Goal: Find specific page/section: Find specific page/section

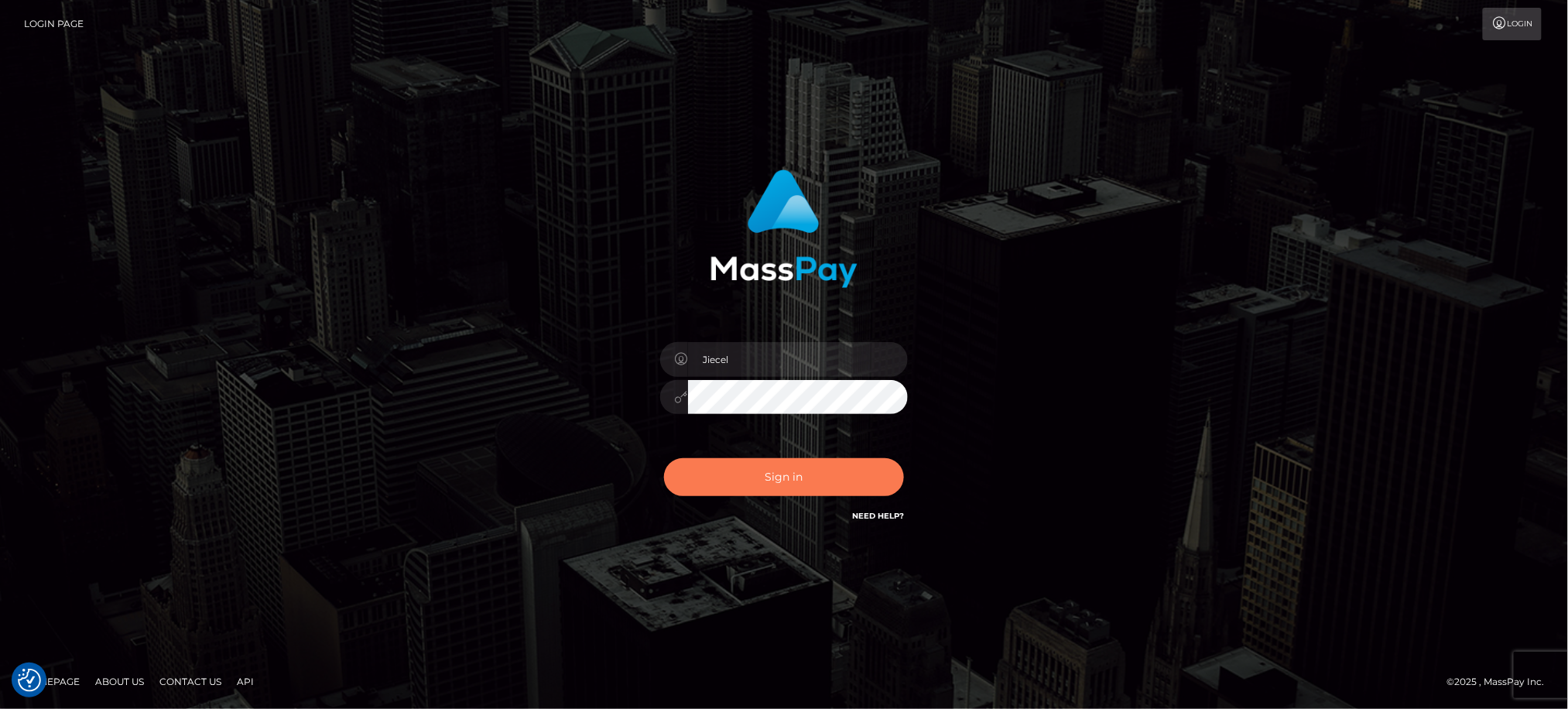
click at [765, 474] on button "Sign in" at bounding box center [784, 477] width 240 height 38
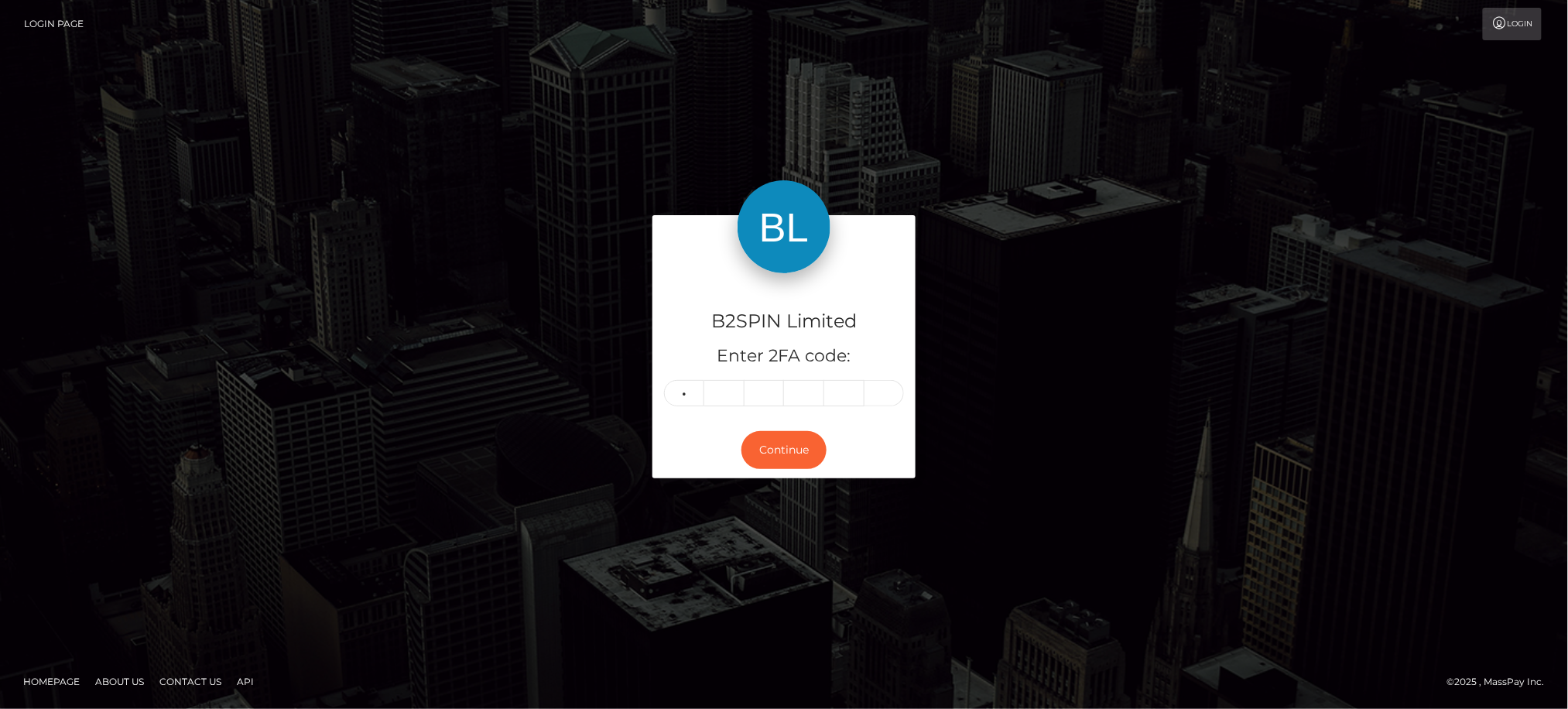
type input "6"
type input "5"
type input "2"
type input "9"
type input "7"
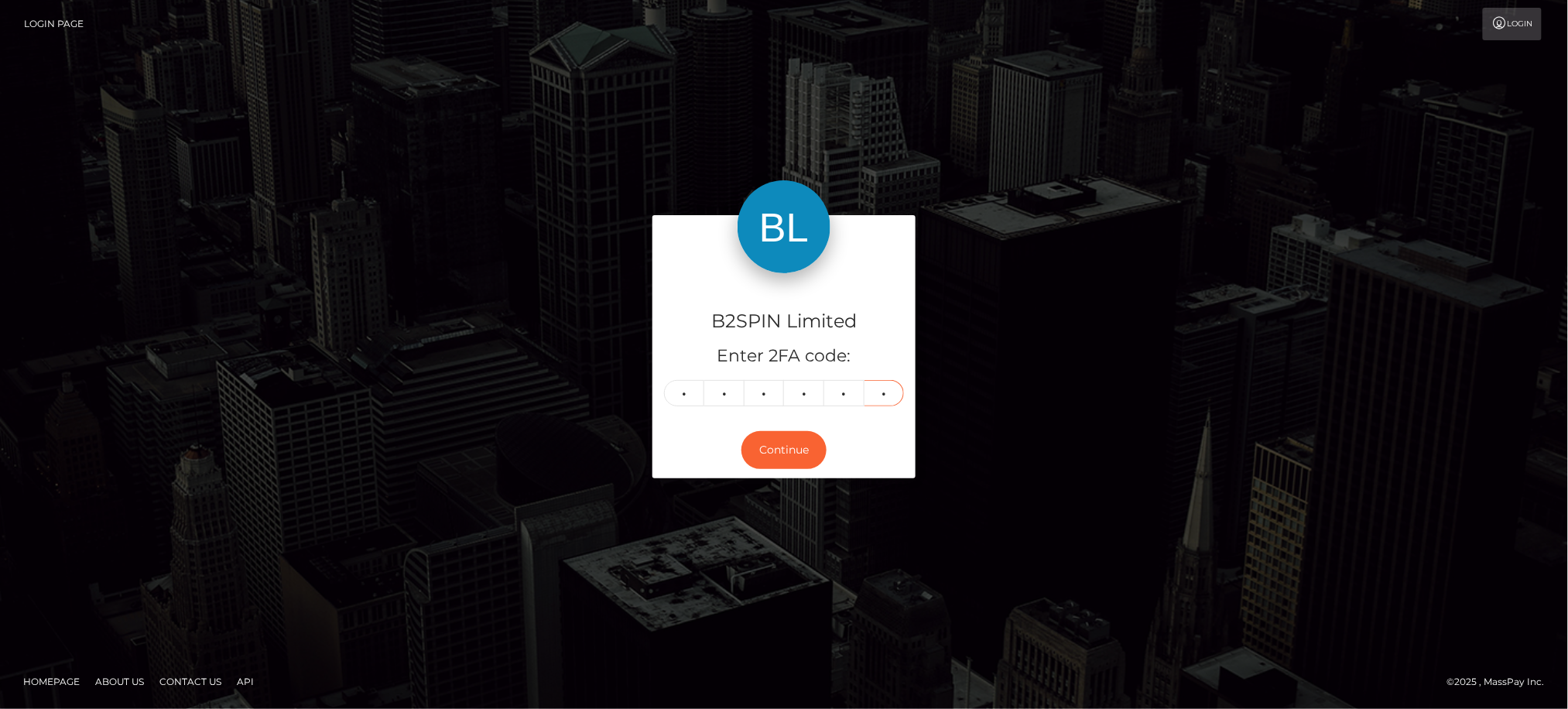
type input "8"
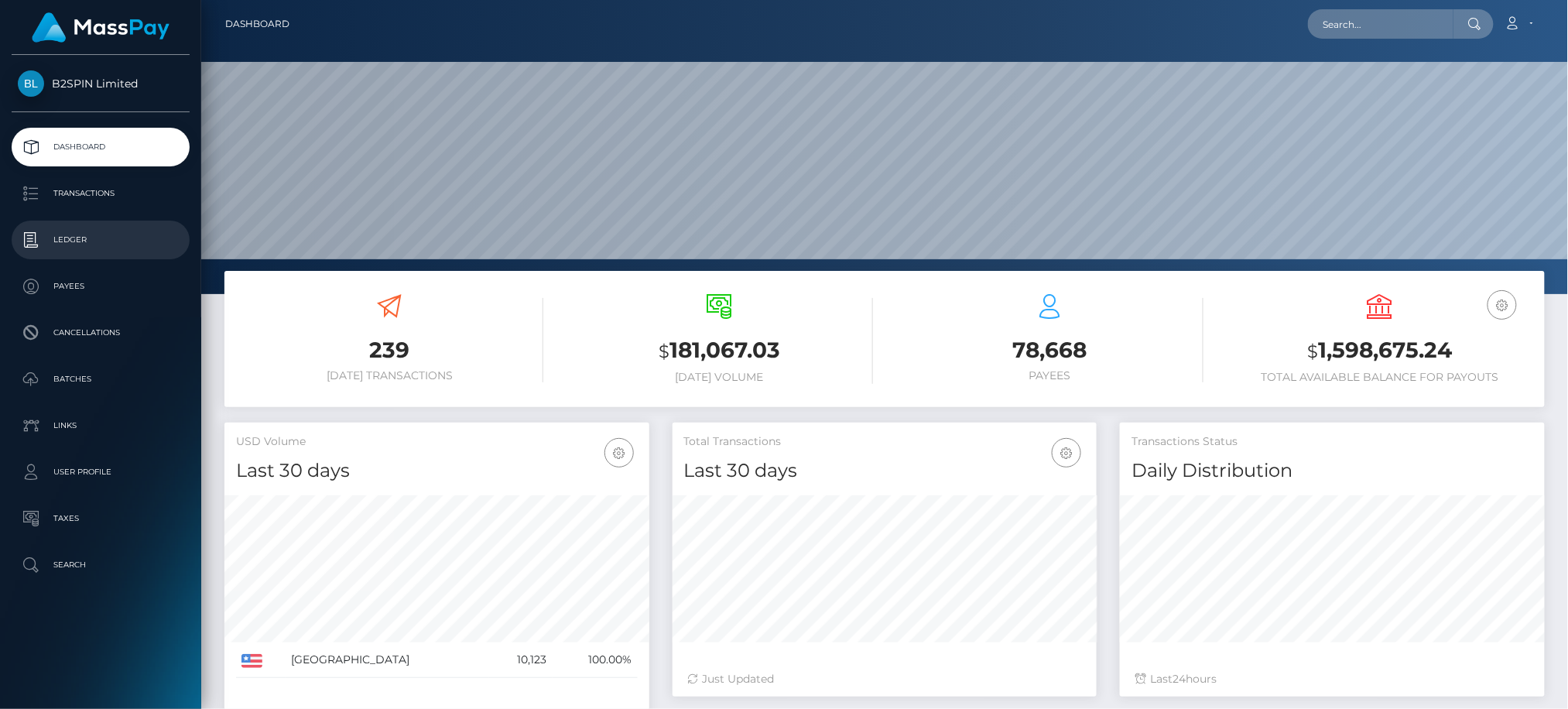
scroll to position [274, 424]
click at [248, 701] on div "USD Volume Last 30 days Last 30 days Last 60 days Last 90 days" at bounding box center [436, 580] width 425 height 317
drag, startPoint x: 226, startPoint y: 697, endPoint x: 275, endPoint y: 682, distance: 51.2
click at [226, 697] on div "USD Volume Last 30 days Last 30 days Last 60 days Last 90 days" at bounding box center [436, 580] width 425 height 317
click at [1382, 31] on input "text" at bounding box center [1381, 24] width 145 height 30
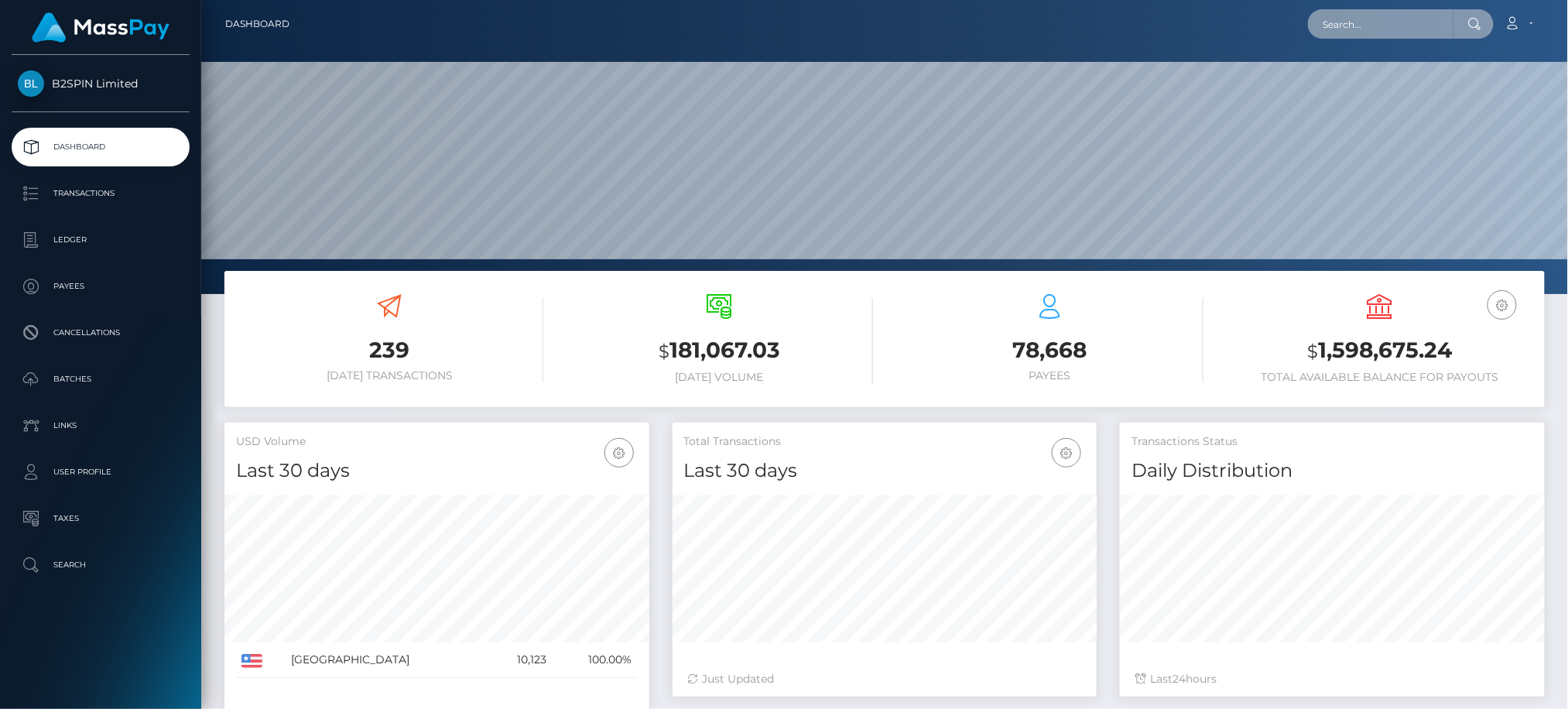
paste input "3343791"
drag, startPoint x: 1415, startPoint y: 23, endPoint x: 1122, endPoint y: 22, distance: 293.0
click at [1122, 22] on div "3343791 Loading... Loading... Account Edit Profile Logout" at bounding box center [923, 23] width 1242 height 32
paste input "1306314946"
type input "1306314946"
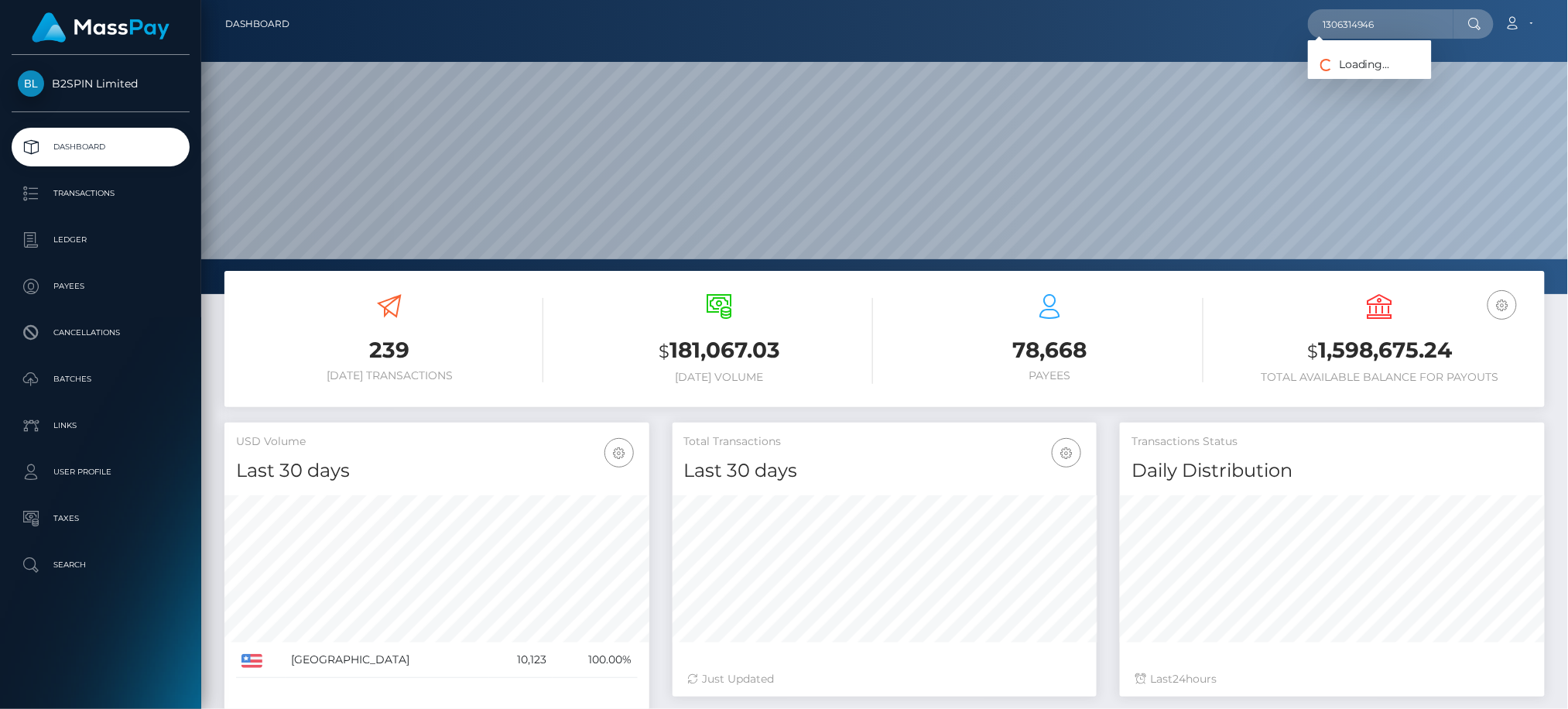
click at [1376, 77] on div "Loading... Loading... Payees: DANIEL DIAZ" at bounding box center [1370, 59] width 124 height 39
click at [1395, 31] on input "1306314946" at bounding box center [1381, 24] width 145 height 30
drag, startPoint x: 1395, startPoint y: 31, endPoint x: 1168, endPoint y: 31, distance: 227.0
click at [1168, 31] on div "1306314946 Loading... Loading... Payees: DANIEL DIAZ Account Edit Profile Logout" at bounding box center [923, 23] width 1242 height 32
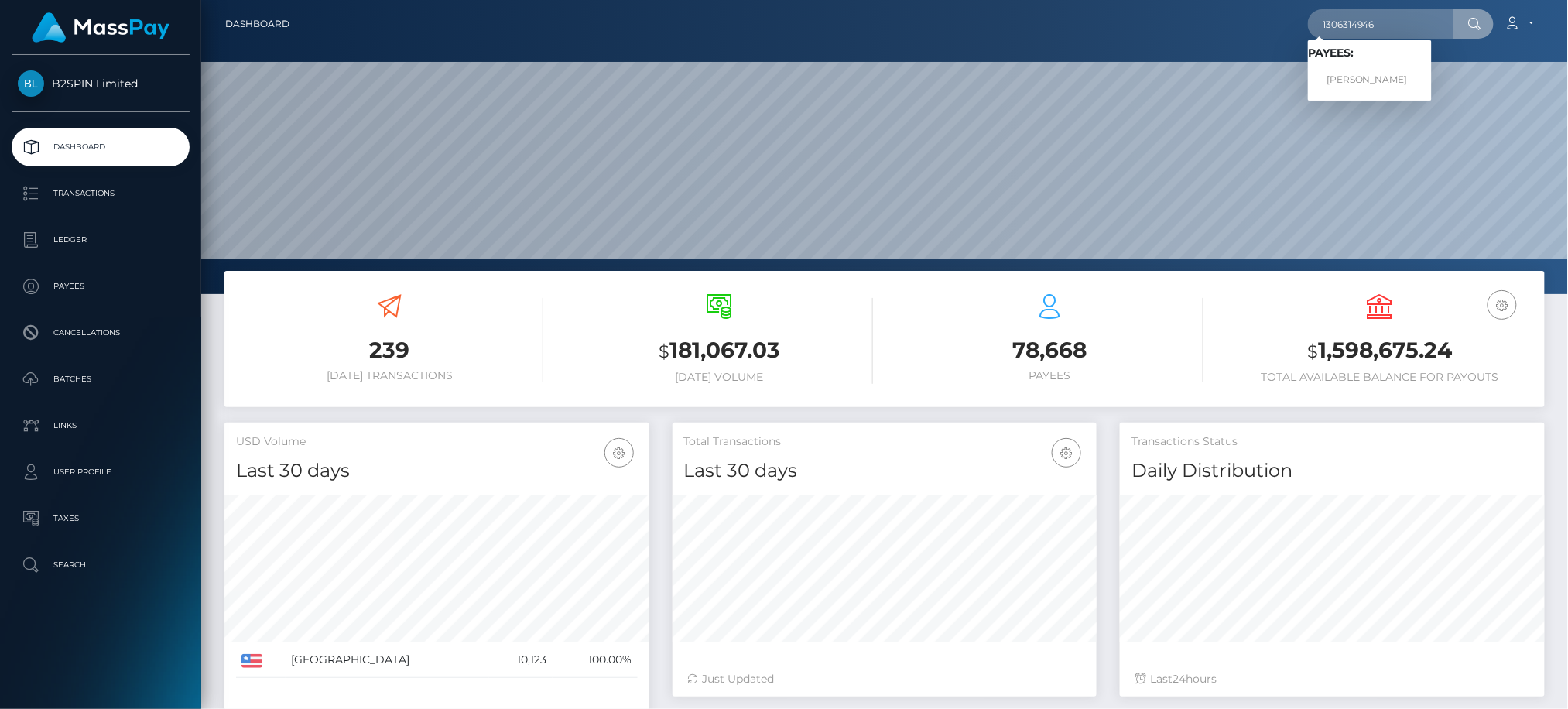
click at [1370, 75] on div "Loading... Loading... Payees: DANIEL DIAZ" at bounding box center [1370, 70] width 124 height 60
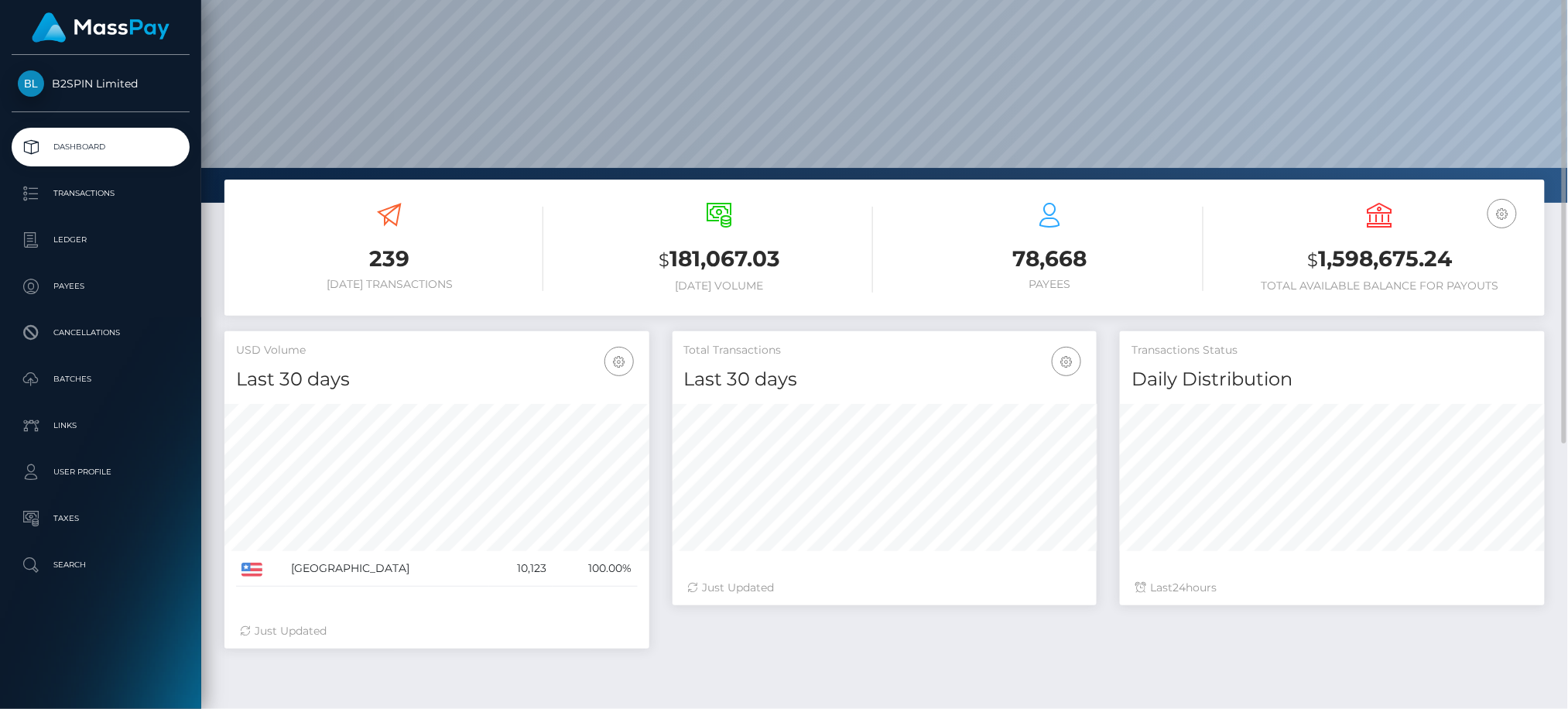
scroll to position [0, 0]
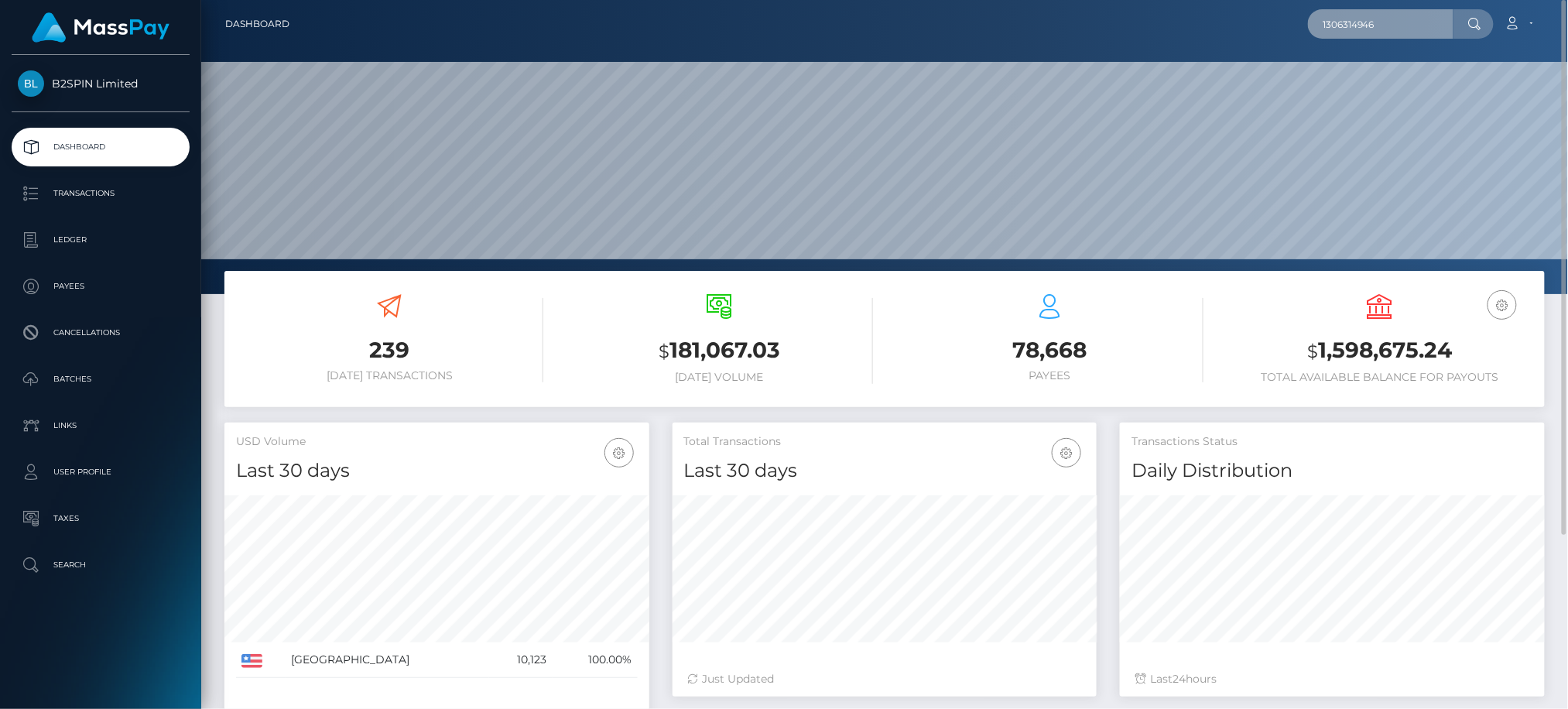
click at [1424, 19] on input "1306314946" at bounding box center [1381, 24] width 145 height 30
drag, startPoint x: 1424, startPoint y: 19, endPoint x: 1237, endPoint y: 21, distance: 187.0
click at [1237, 21] on div "1306314946 Loading... Loading... Payees: DANIEL DIAZ Account Edit Profile Logout" at bounding box center [923, 23] width 1242 height 32
click at [1368, 66] on link "DANIEL DIAZ" at bounding box center [1370, 80] width 124 height 29
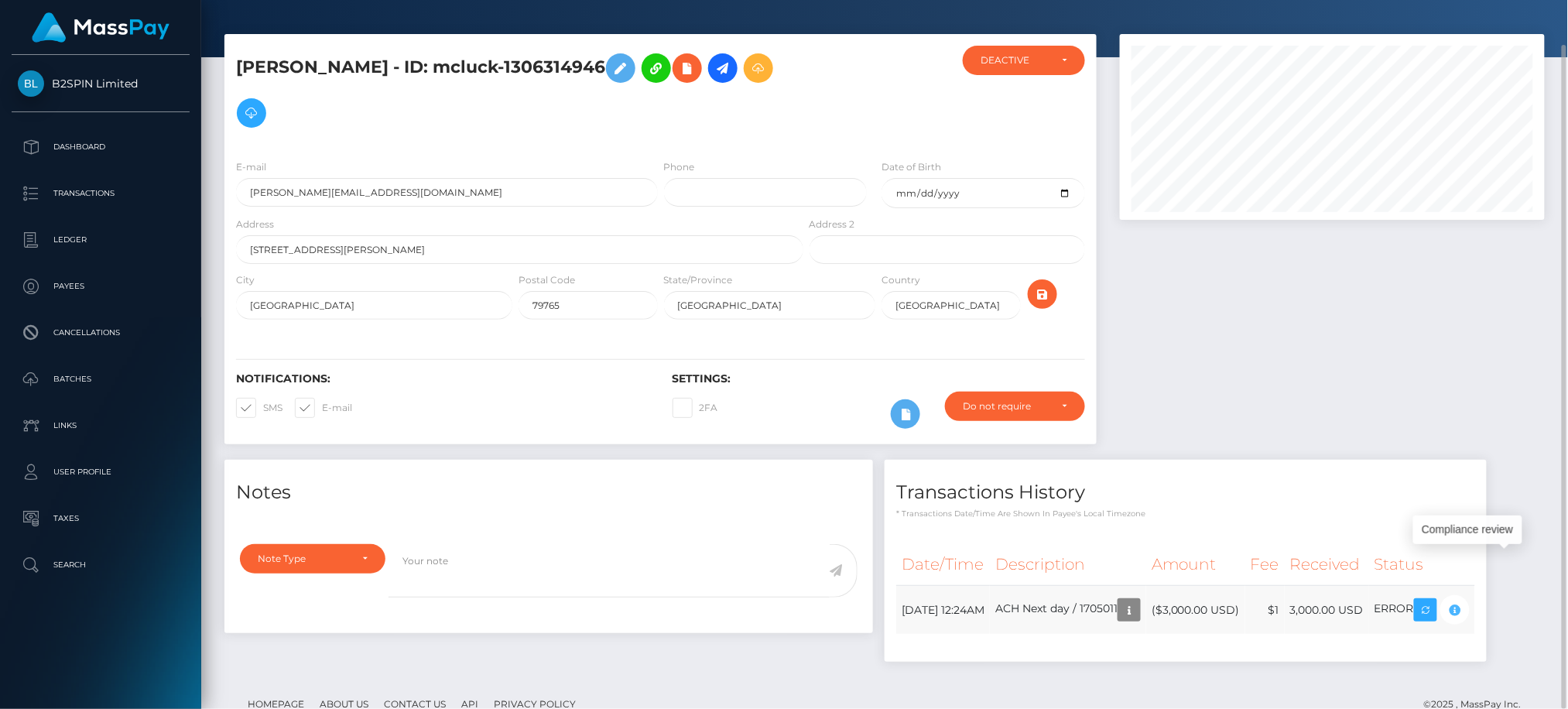
scroll to position [185, 424]
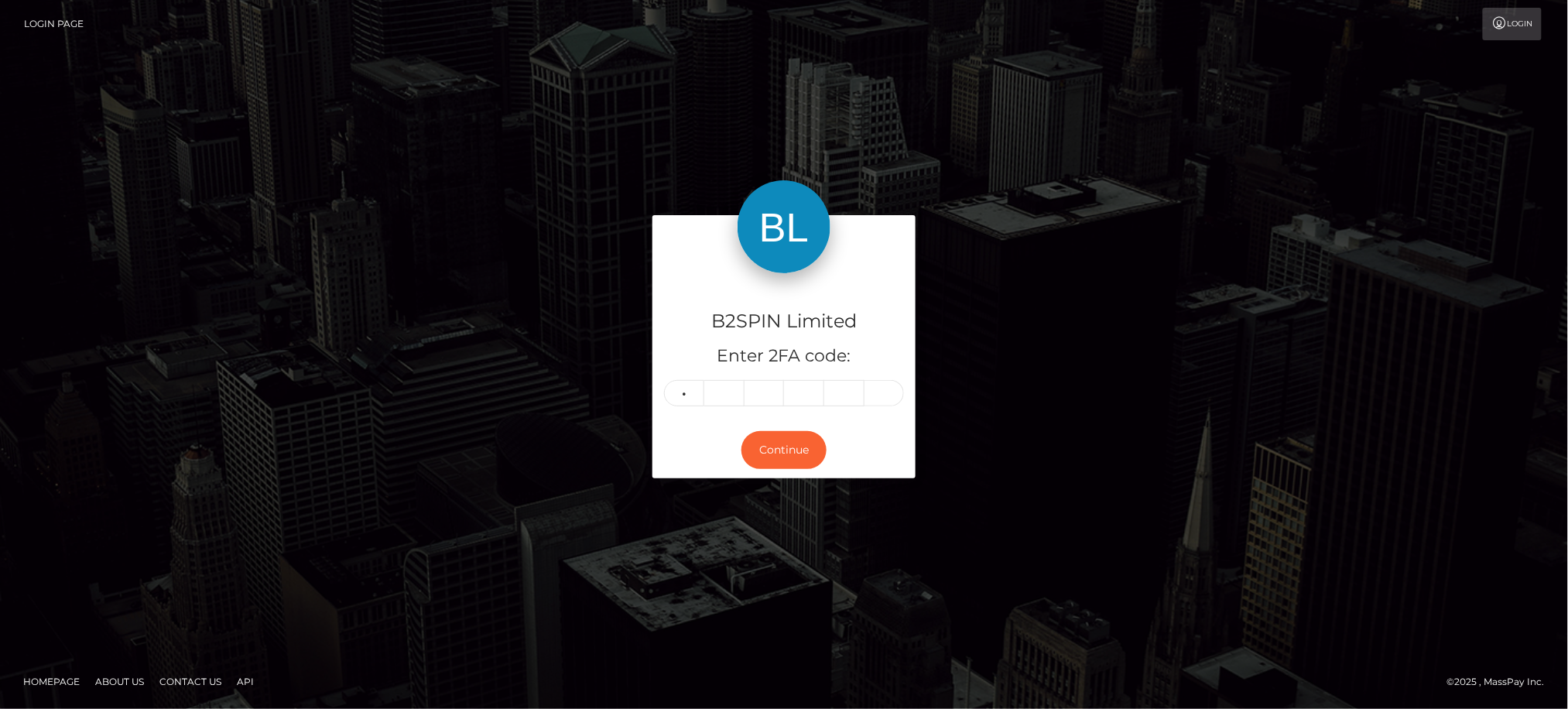
type input "9"
type input "3"
type input "2"
type input "8"
type input "3"
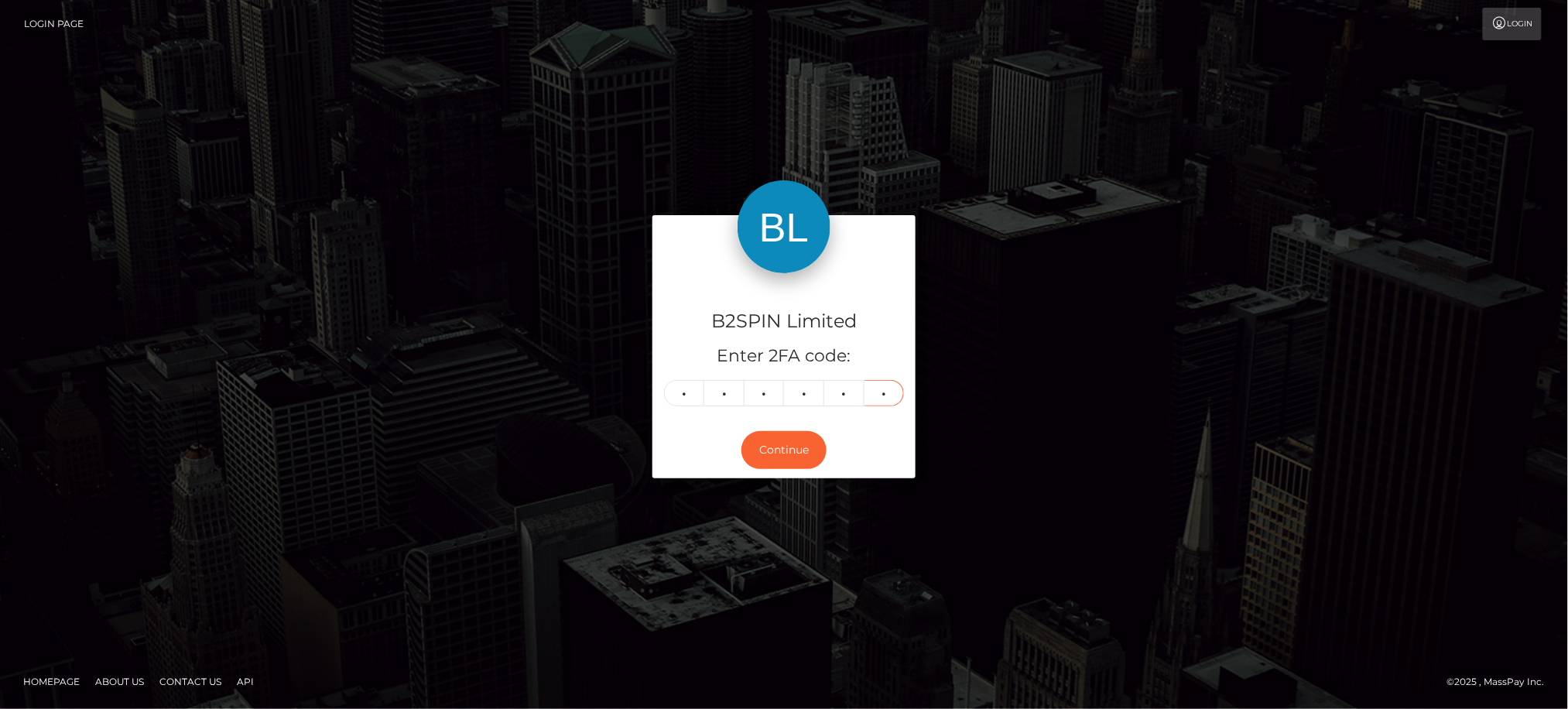
type input "2"
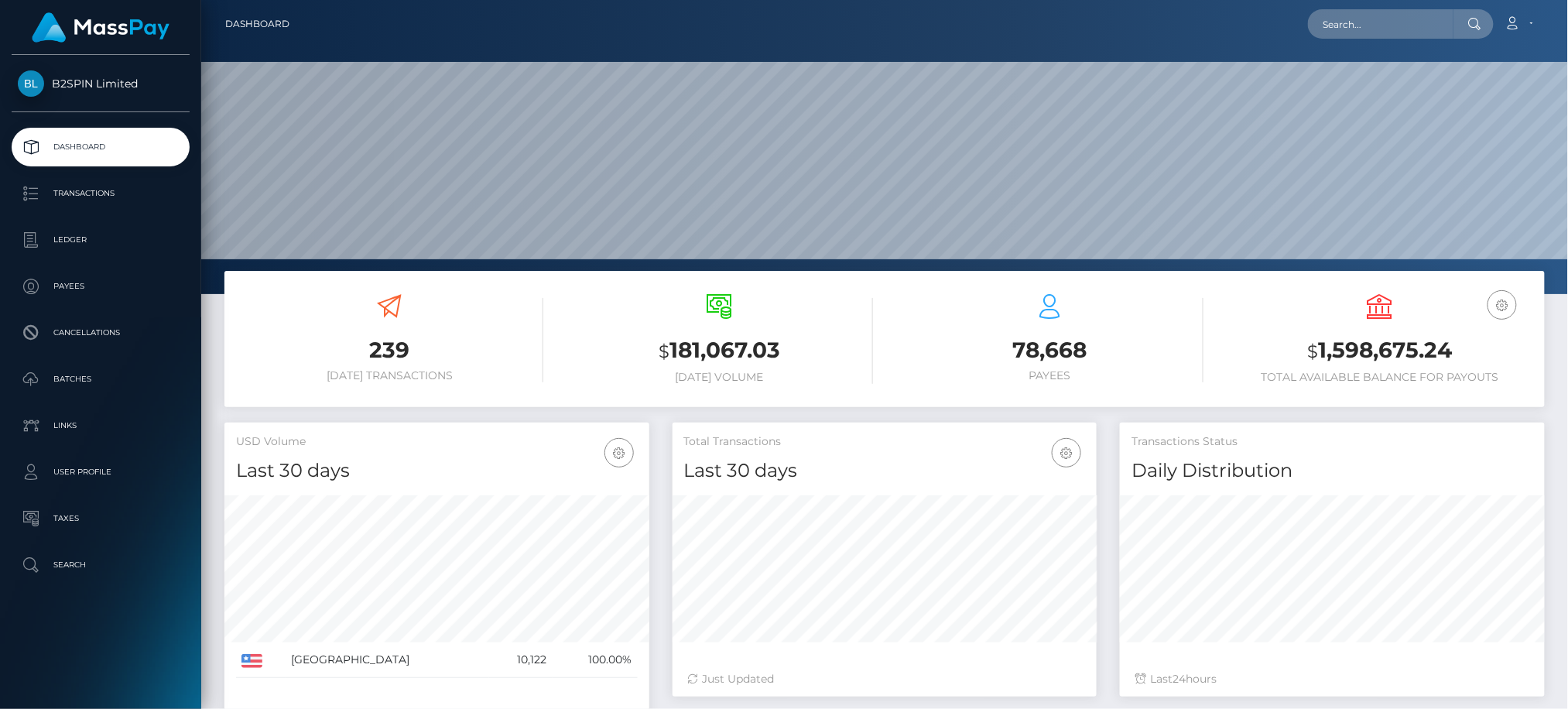
scroll to position [274, 424]
click at [1401, 20] on input "text" at bounding box center [1381, 24] width 145 height 30
paste input "3383178"
drag, startPoint x: 1418, startPoint y: 31, endPoint x: 1196, endPoint y: 31, distance: 222.0
click at [1196, 31] on div "3383178 Loading... Loading... Account Edit Profile Logout" at bounding box center [923, 23] width 1242 height 32
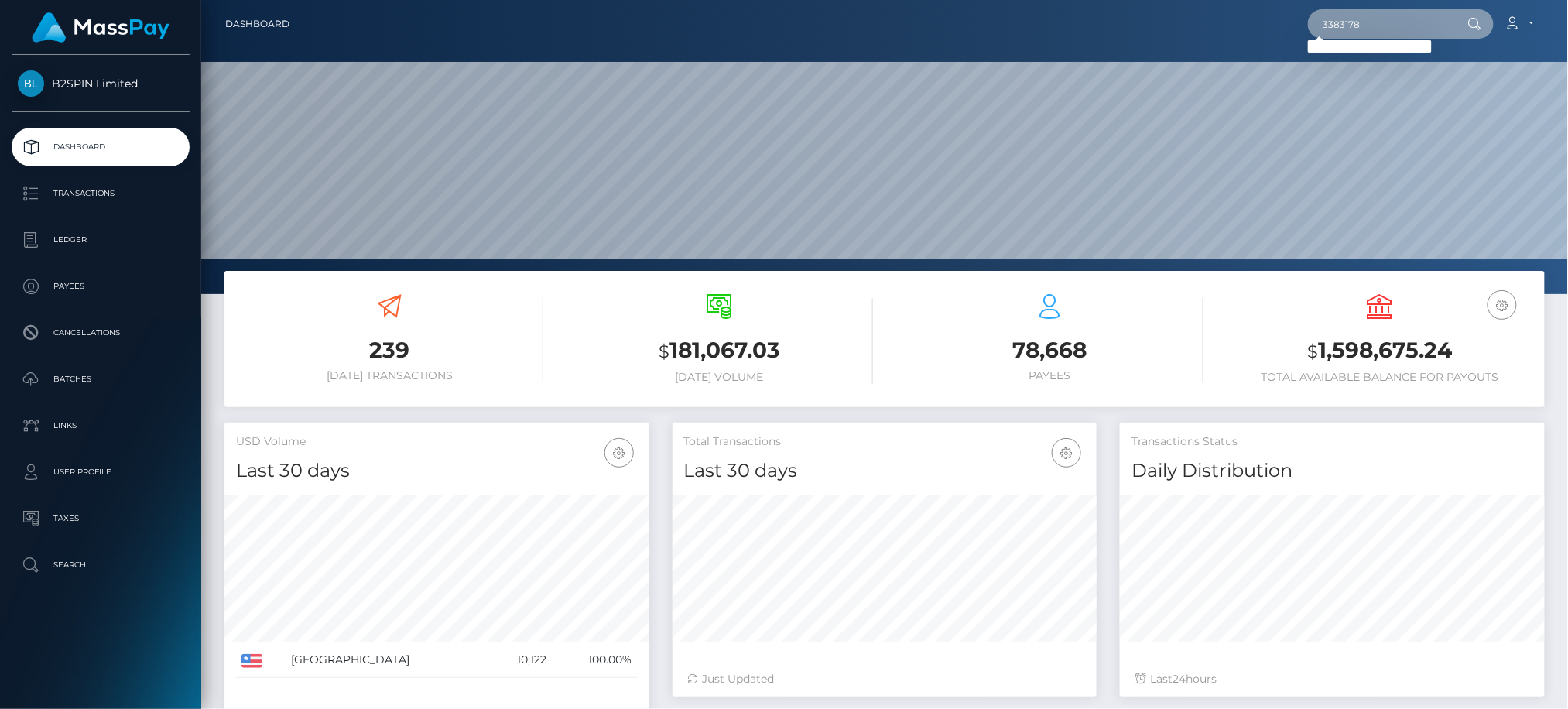
paste input "dd4b49fb-c690-4a26-a4b4-da5aa57b7aac"
click at [1388, 25] on input "dd4b49fb-c690-4a26-a4b4-da5aa57b7aac" at bounding box center [1381, 24] width 145 height 30
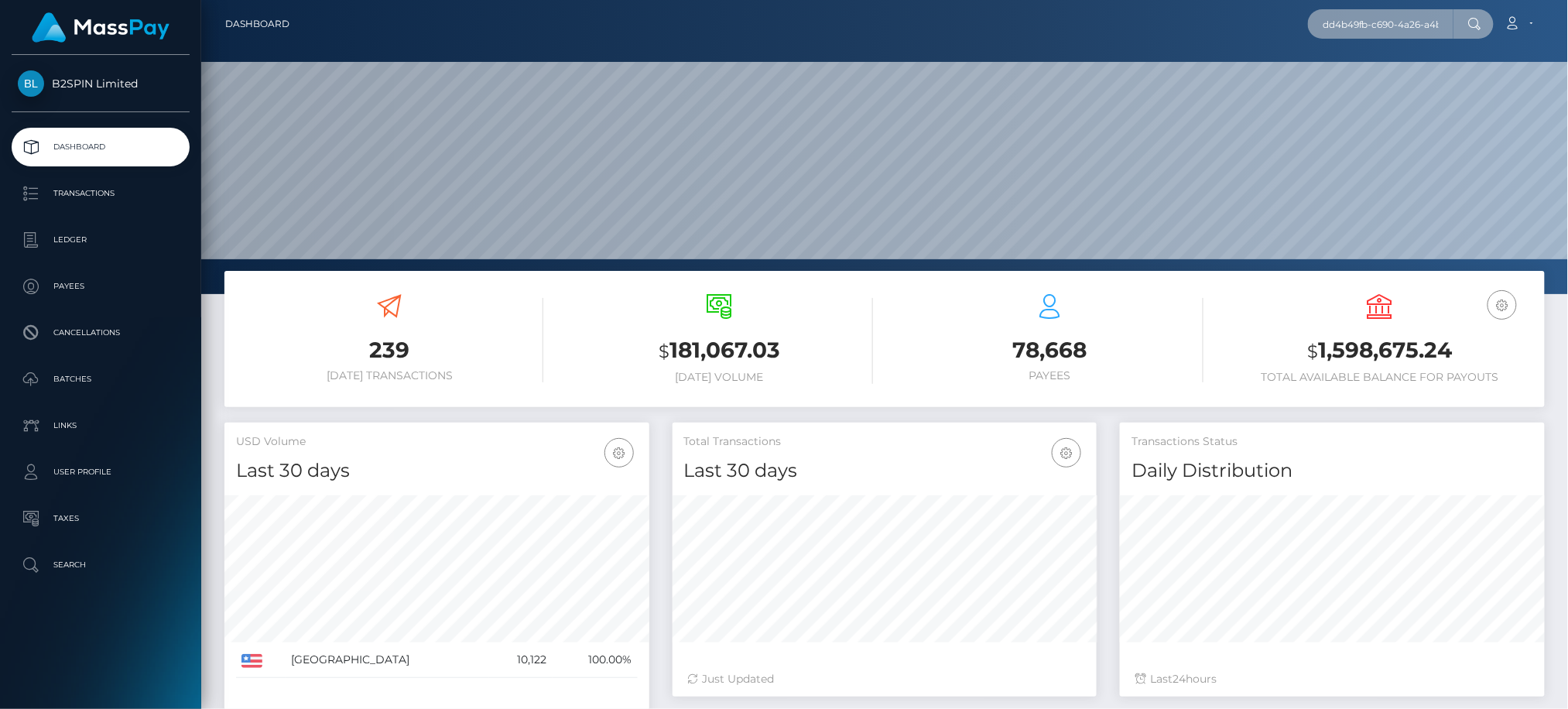
paste input "803890076"
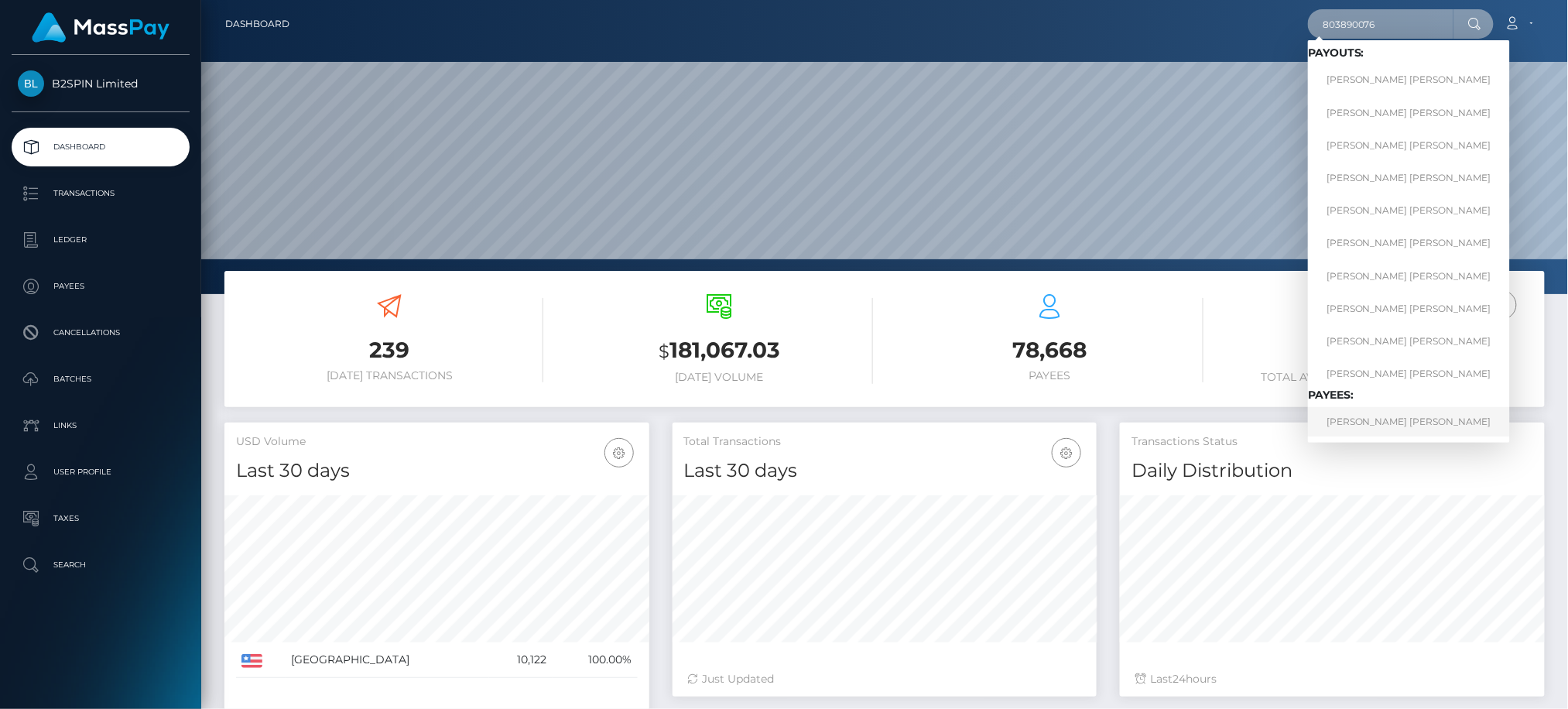
type input "803890076"
click at [1379, 430] on link "SHAWNA LEE BRUNELL" at bounding box center [1409, 421] width 202 height 29
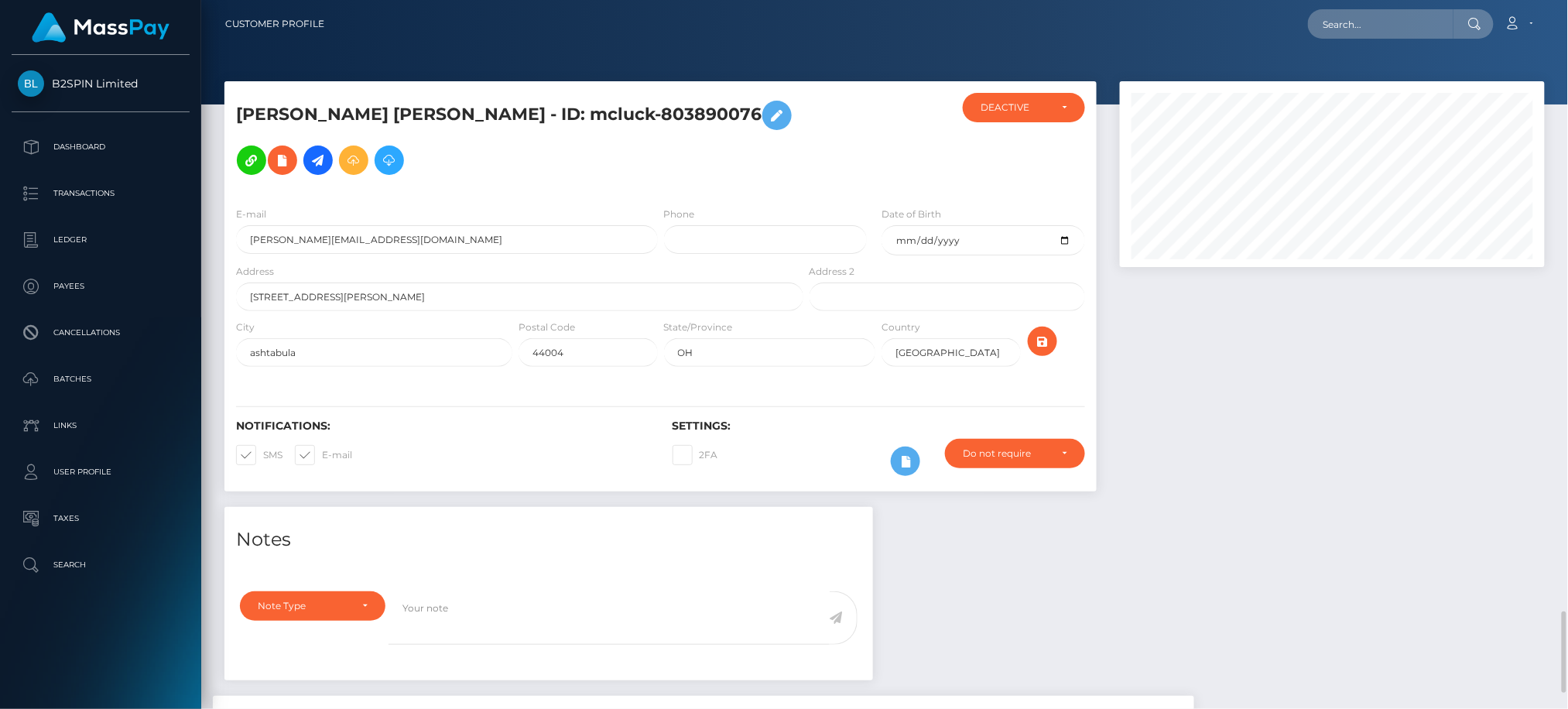
scroll to position [185, 424]
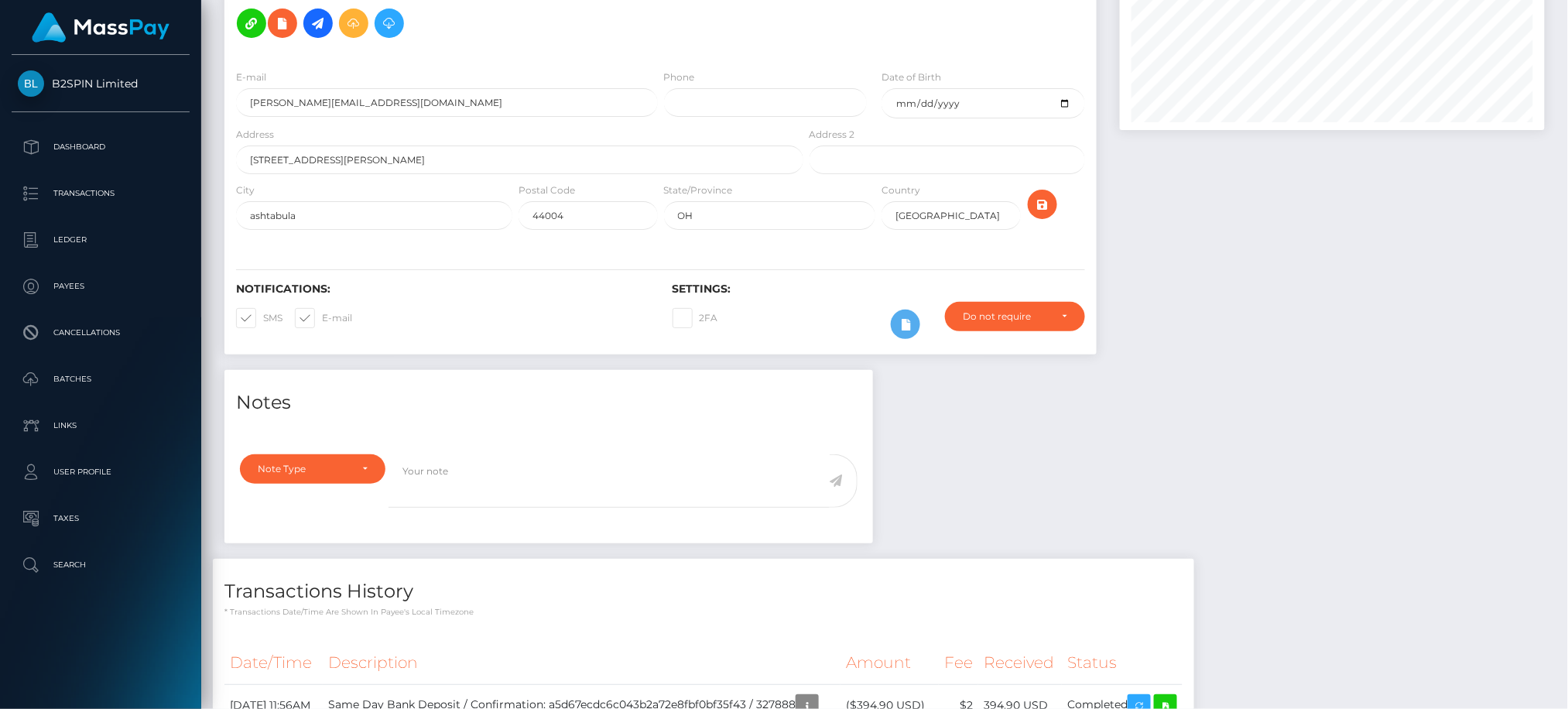
scroll to position [0, 0]
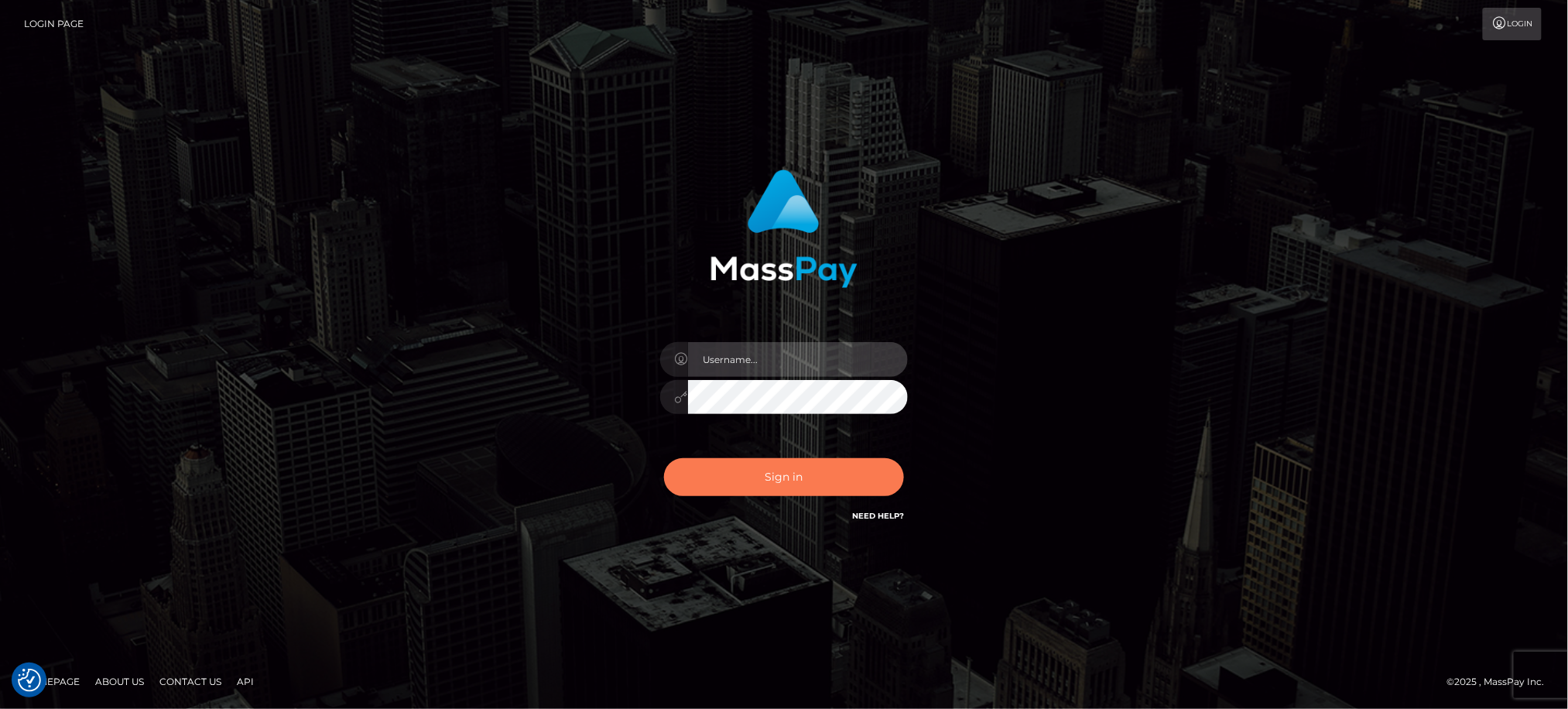
type input "Jiecel"
click at [773, 478] on button "Sign in" at bounding box center [784, 477] width 240 height 38
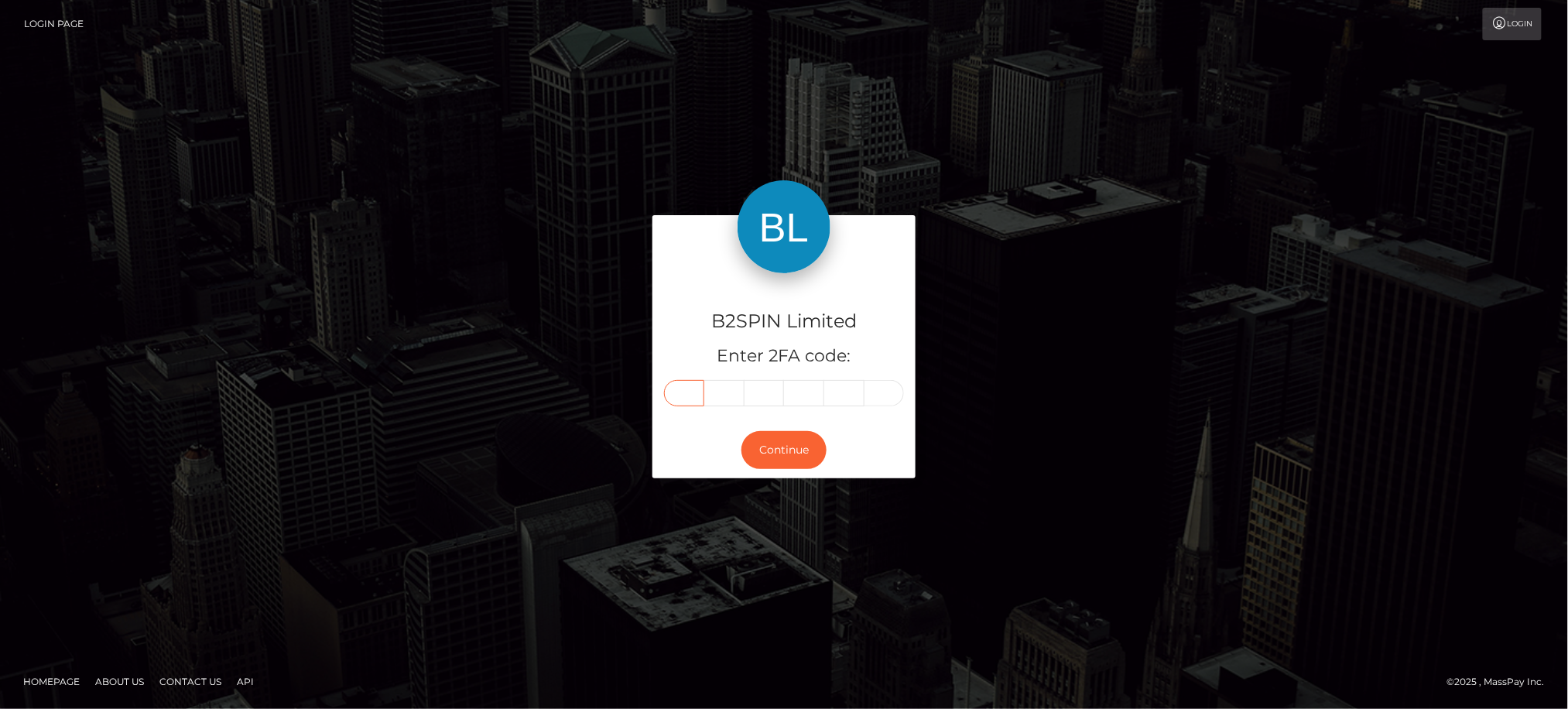
click at [683, 387] on input "text" at bounding box center [684, 393] width 40 height 26
type input "3"
type input "7"
type input "3"
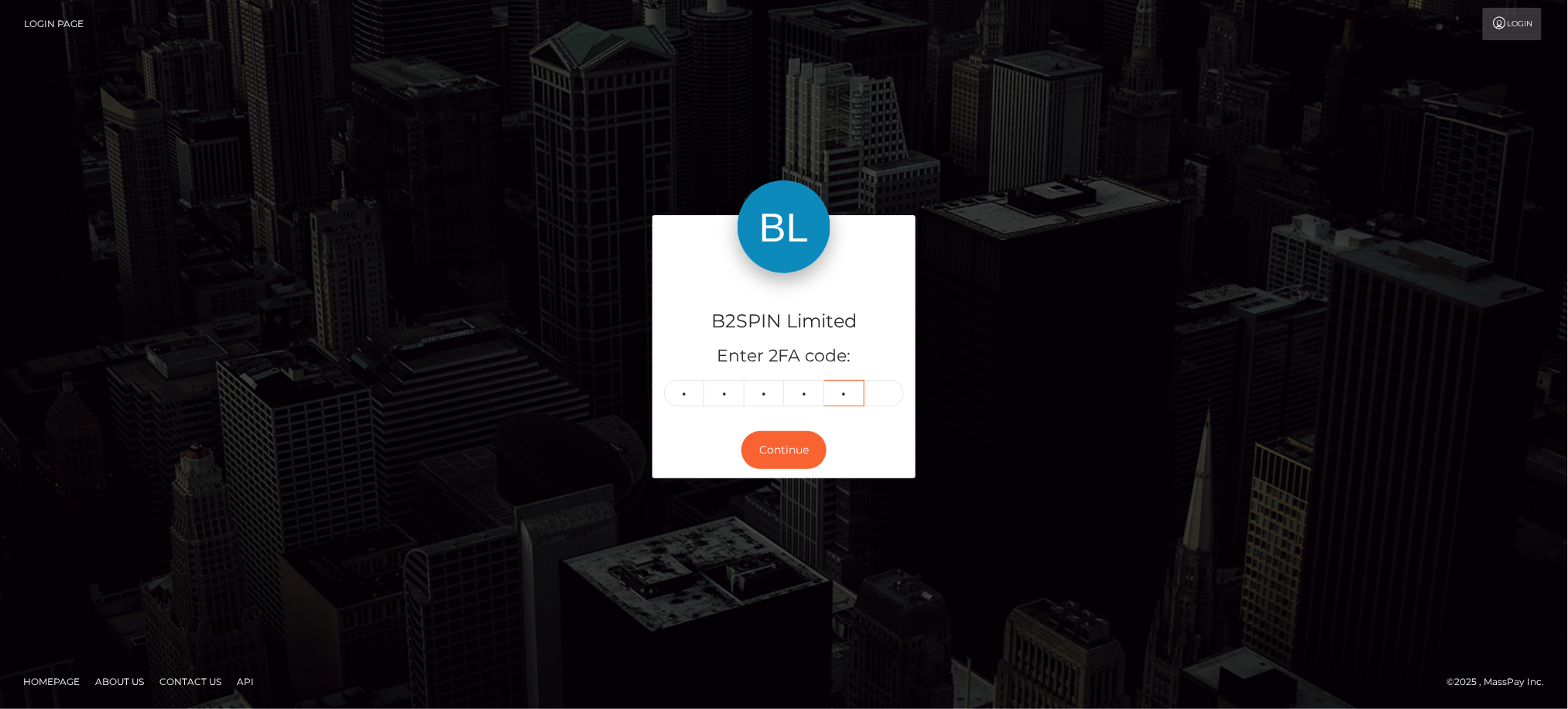
type input "3"
type input "1"
click at [681, 598] on div "B2SPIN Limited Enter 2FA code: 3 7 3 3 3 1 373331 Continue" at bounding box center [784, 354] width 1568 height 509
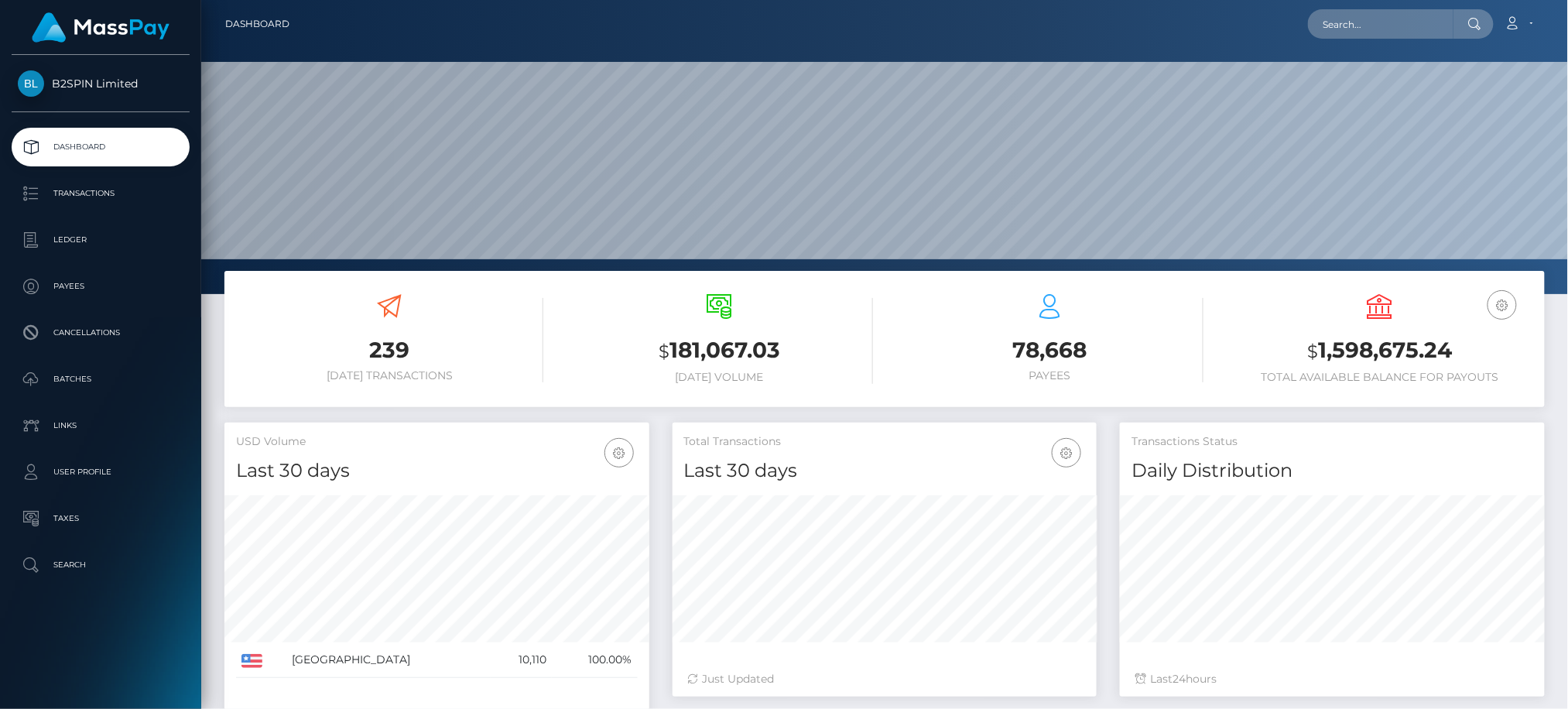
scroll to position [274, 424]
click at [1400, 25] on input "text" at bounding box center [1381, 24] width 145 height 30
paste input "bd7f5f72-7285-485a-b661-5f5b459a0ae3"
click at [1365, 23] on input "bd7f5f72-7285-485a-b661-5f5b459a0ae3" at bounding box center [1381, 24] width 145 height 30
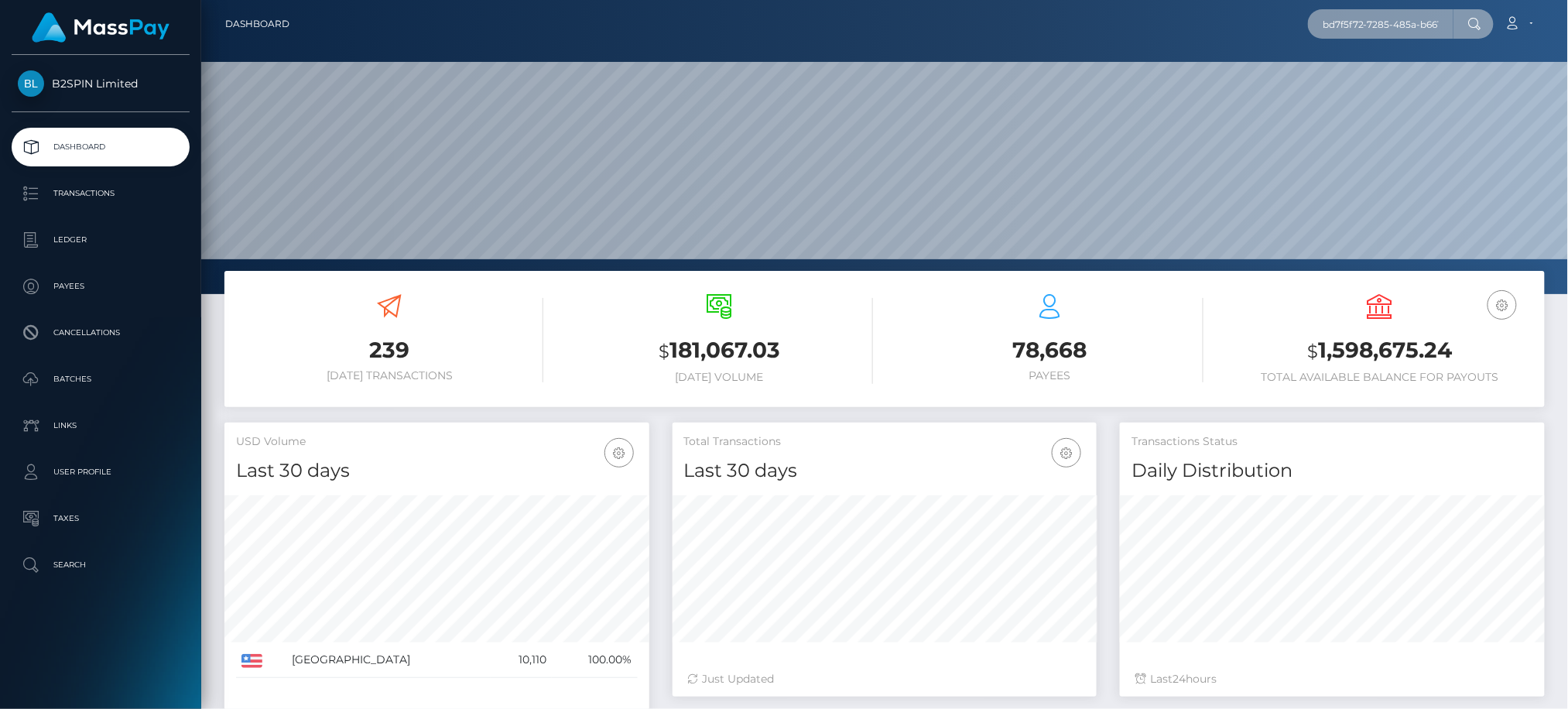
click at [1365, 23] on input "bd7f5f72-7285-485a-b661-5f5b459a0ae3" at bounding box center [1381, 24] width 145 height 30
paste input "154958391"
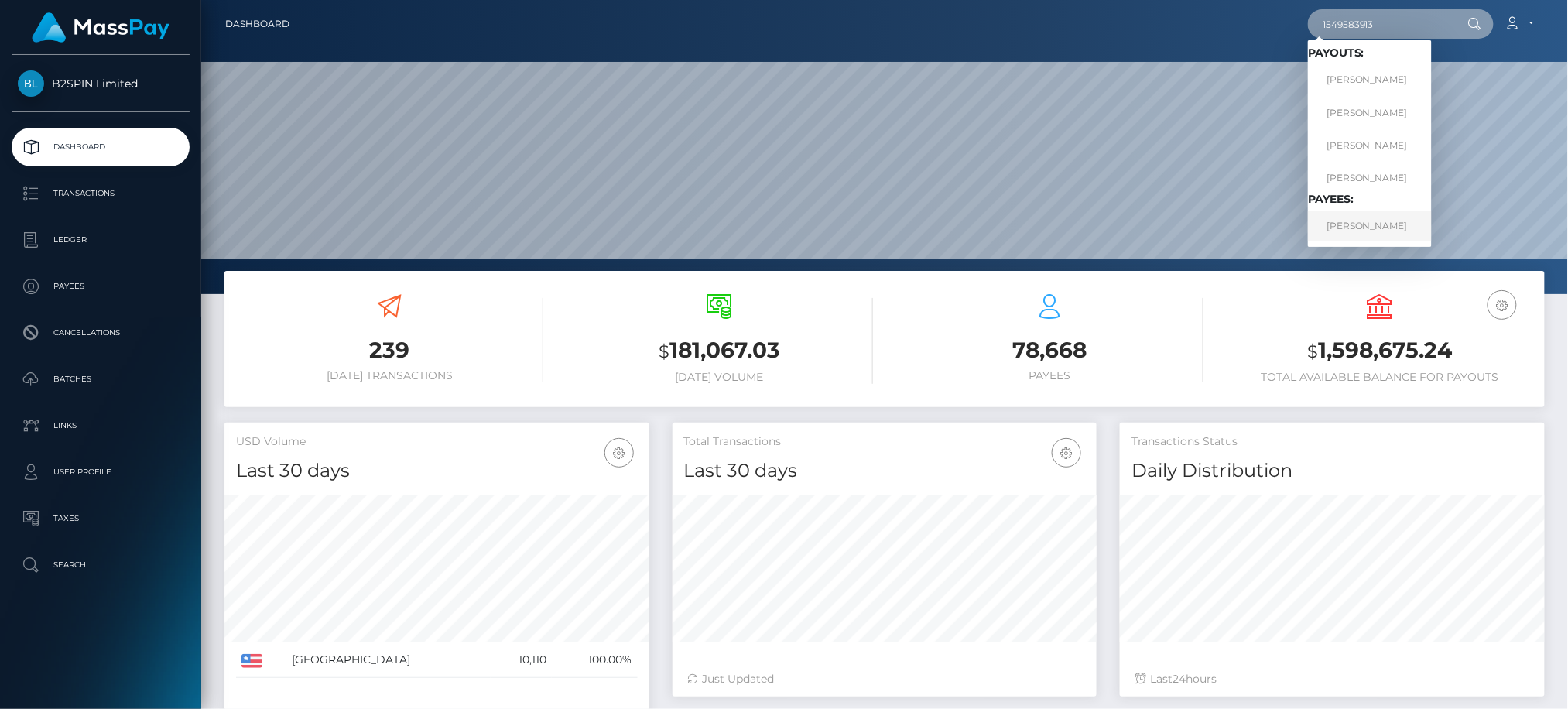
type input "1549583913"
click at [1340, 226] on link "Whitney Murray" at bounding box center [1370, 225] width 124 height 29
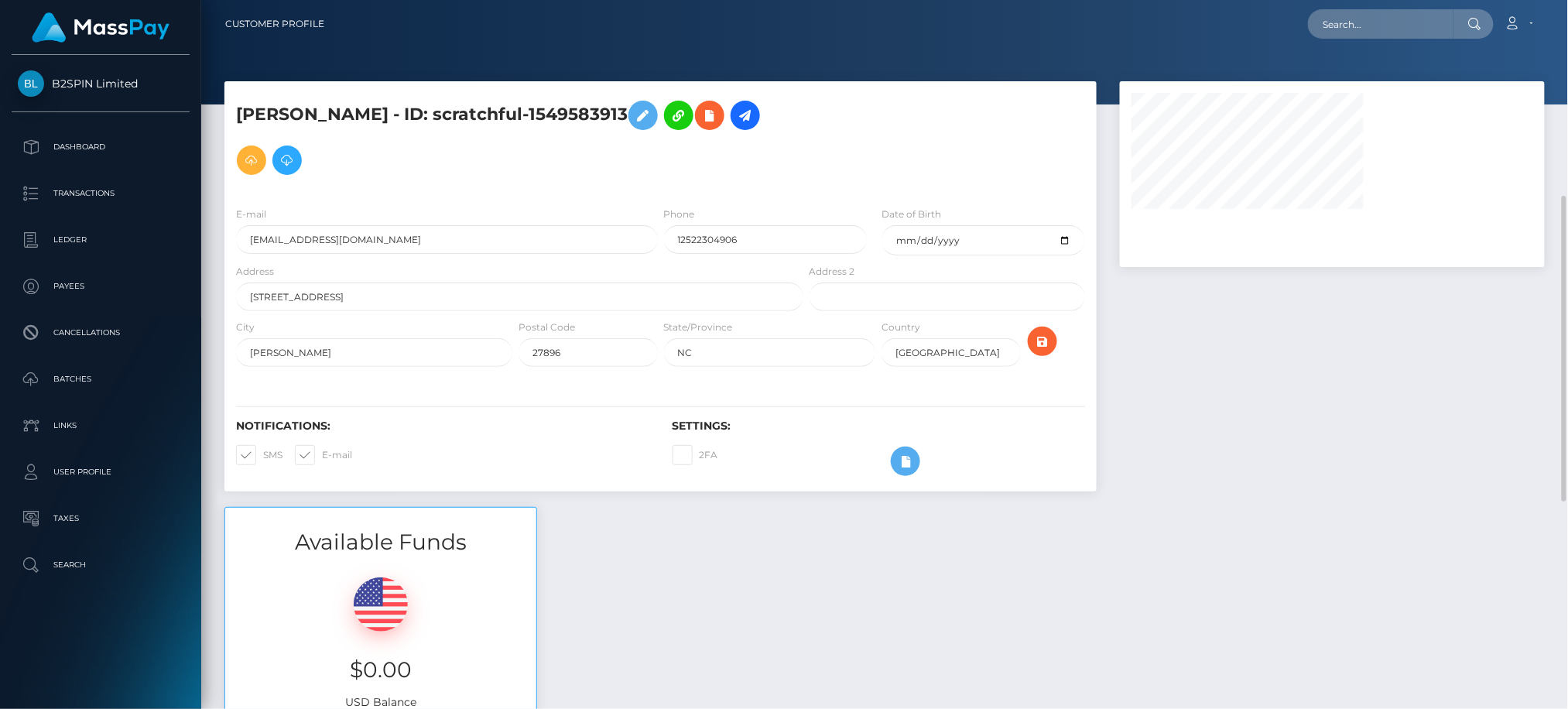
scroll to position [549, 0]
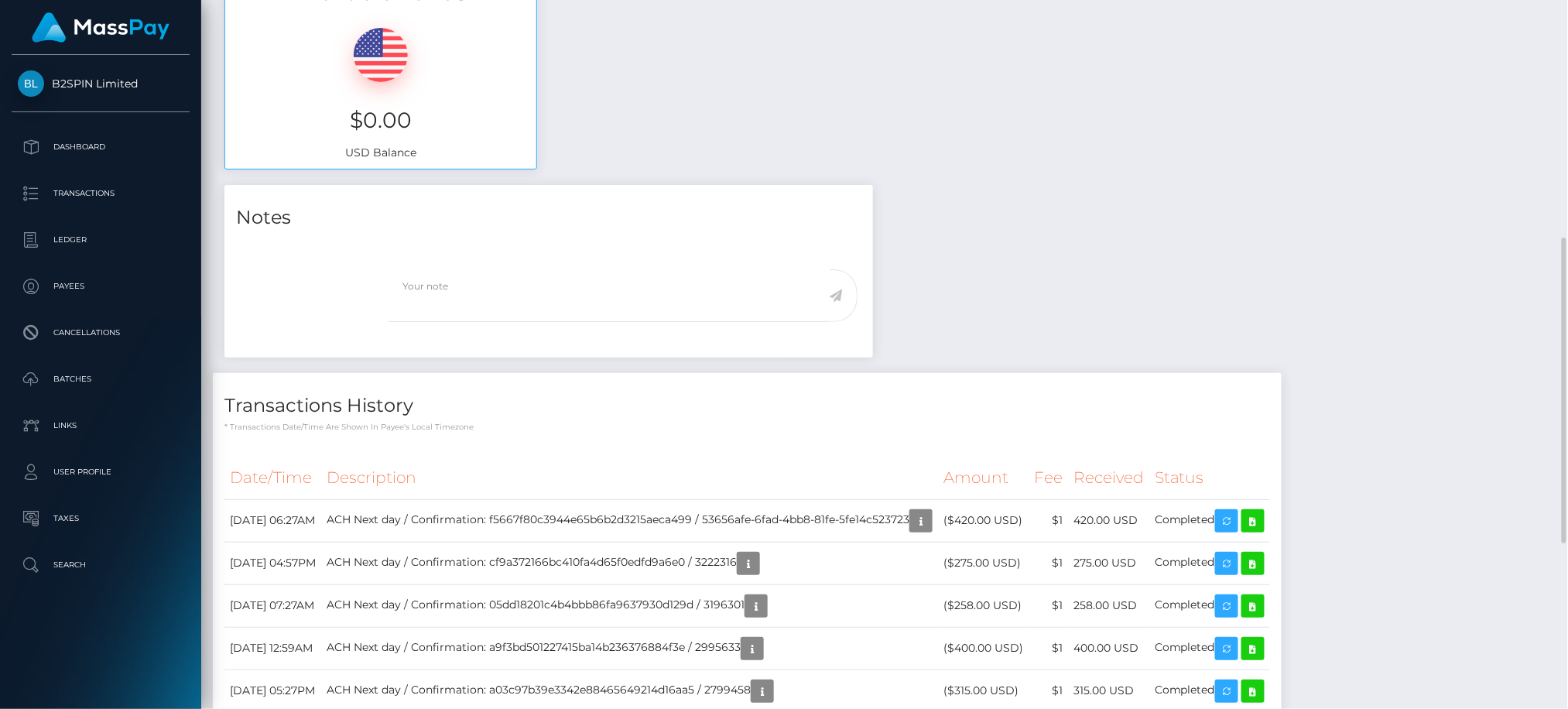
click at [1413, 248] on div "Notes Note Type Compliance Clear Compliance General" at bounding box center [884, 597] width 1344 height 825
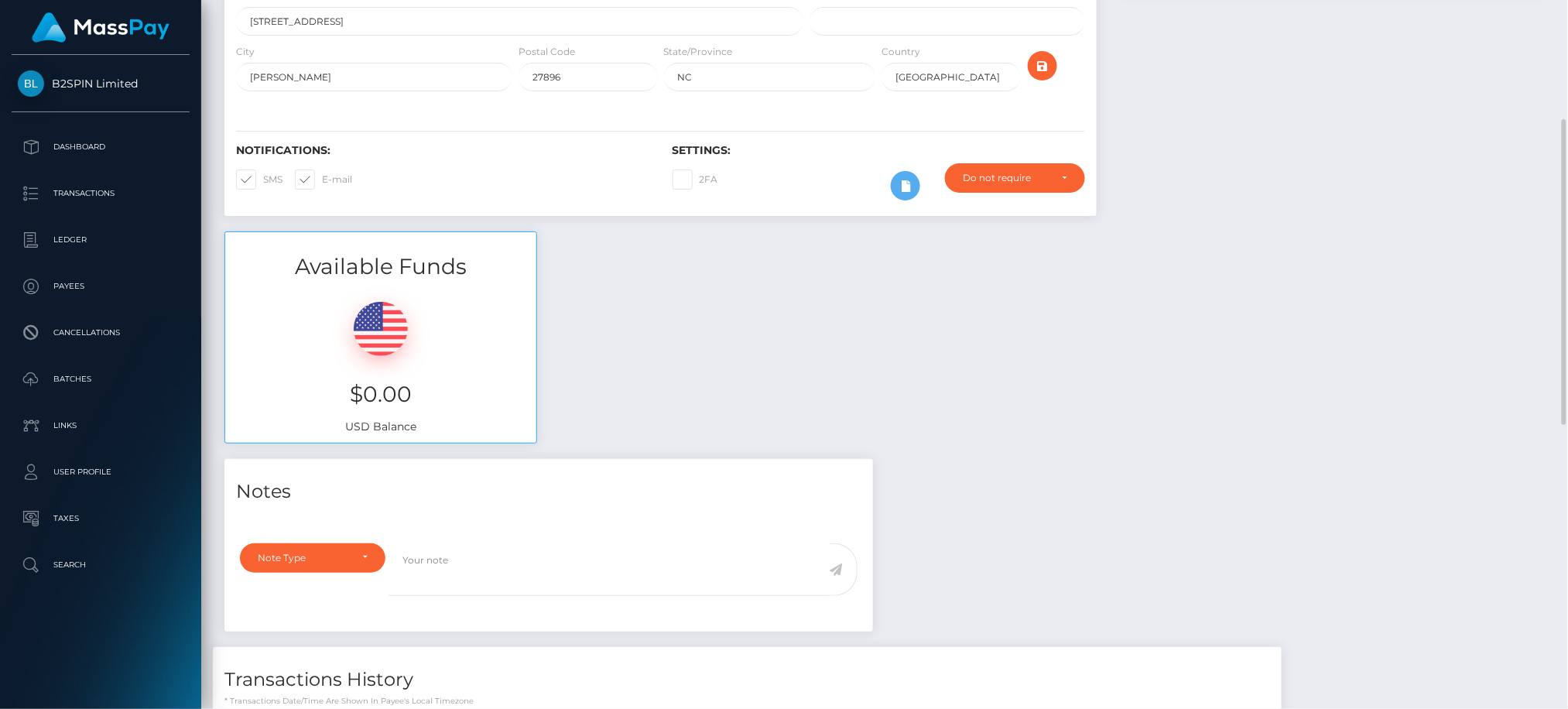
scroll to position [0, 0]
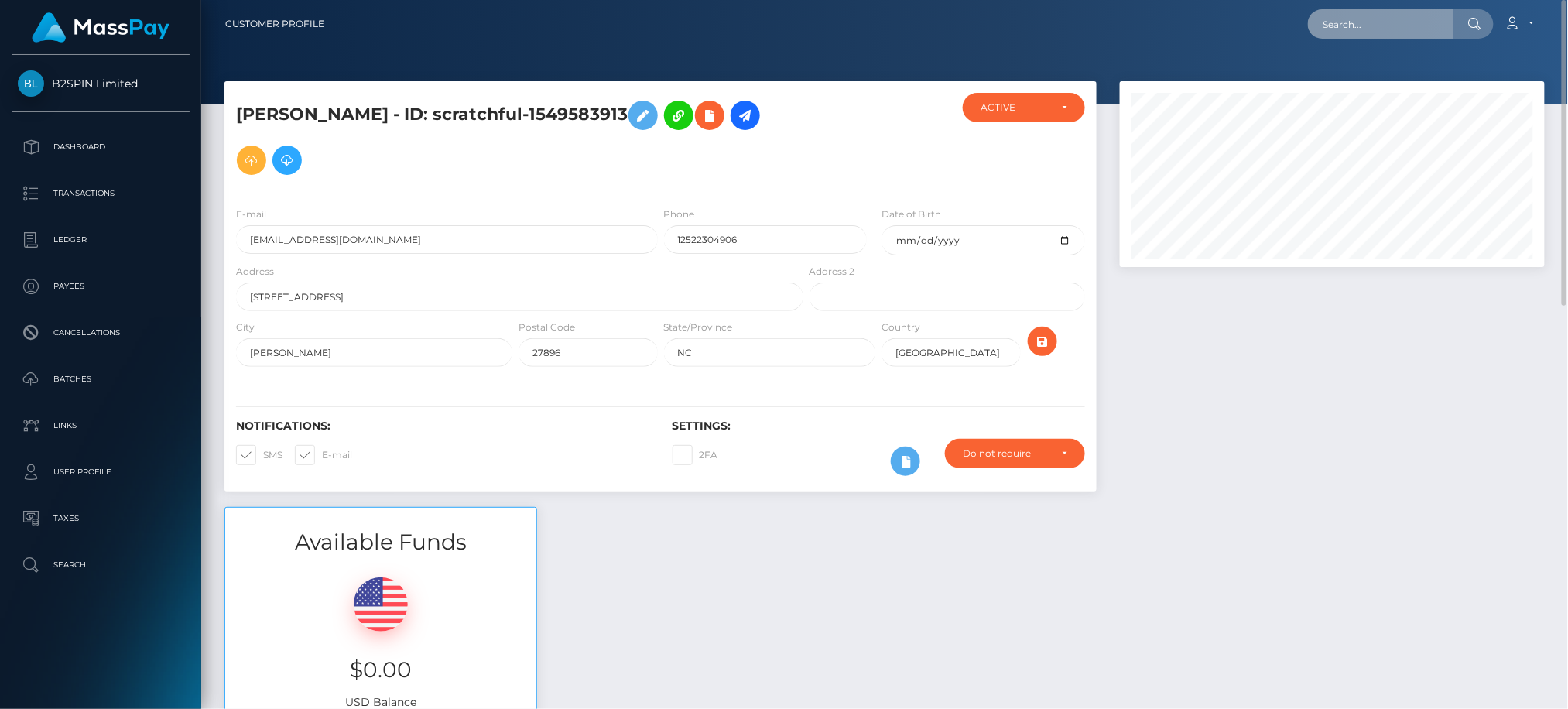
click at [1375, 31] on input "text" at bounding box center [1381, 24] width 145 height 30
paste input "822252ca-8561-4330-a3fb-ed7fa136866a"
click at [1387, 26] on input "822252ca-8561-4330-a3fb-ed7fa136866a" at bounding box center [1381, 24] width 145 height 30
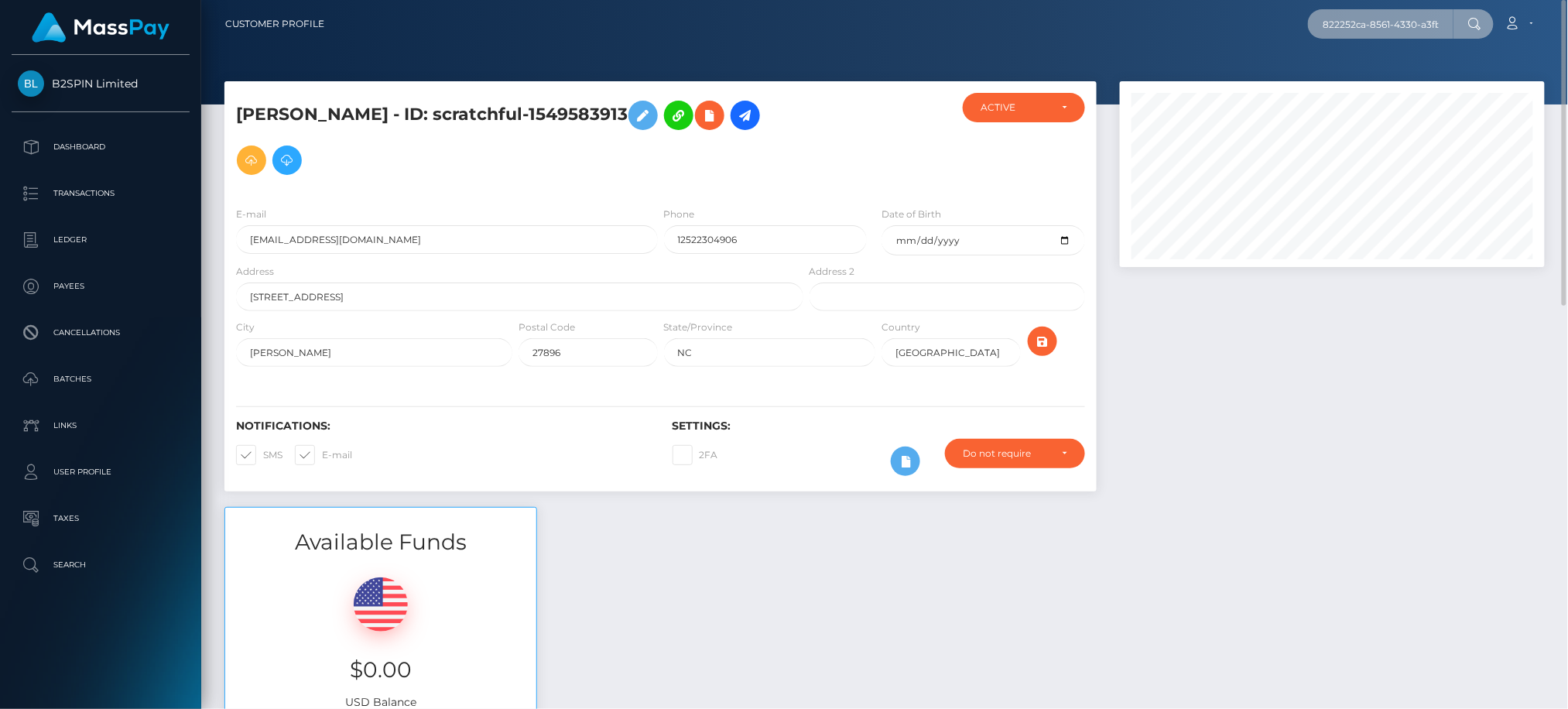
paste input "1422538076"
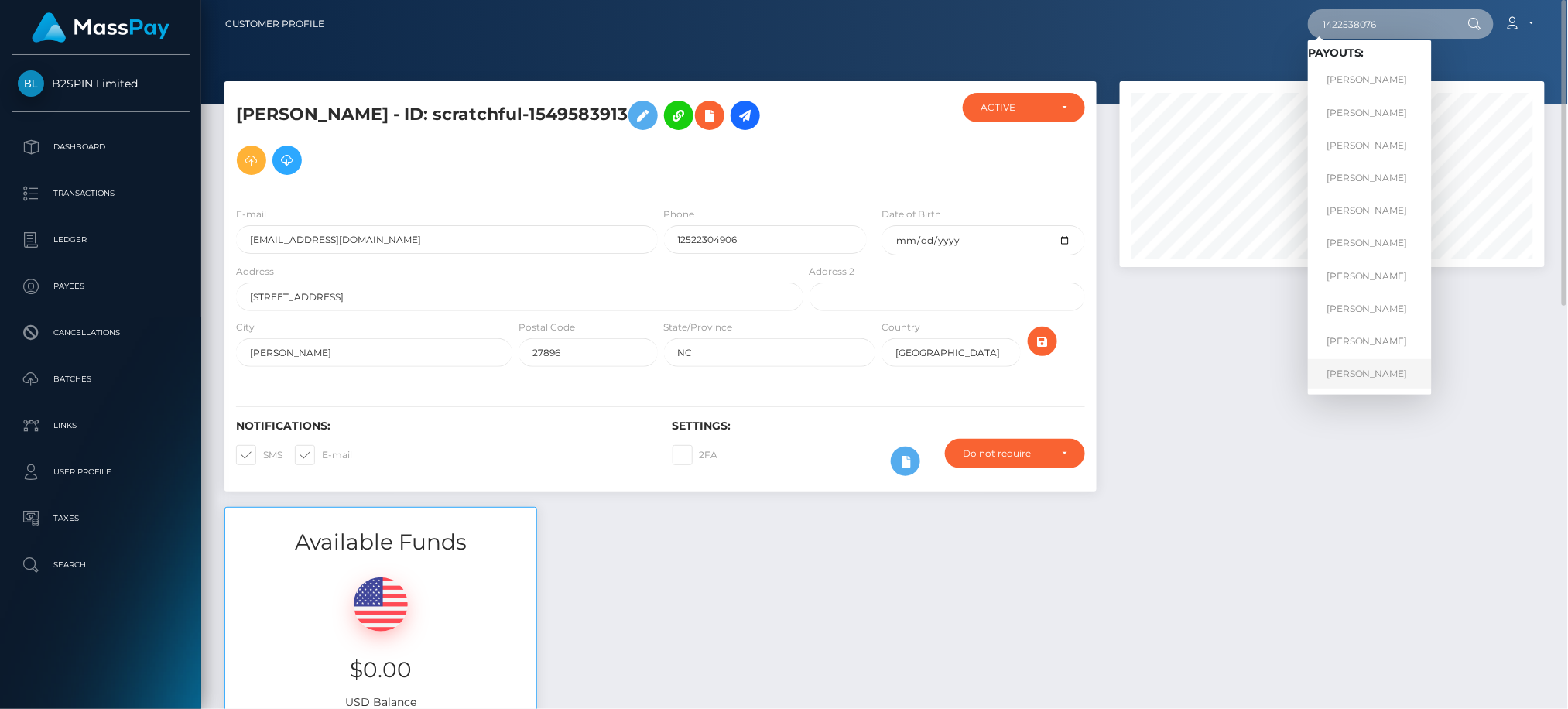
type input "1422538076"
click at [1373, 383] on link "BRIAN GUTMANN" at bounding box center [1370, 373] width 124 height 29
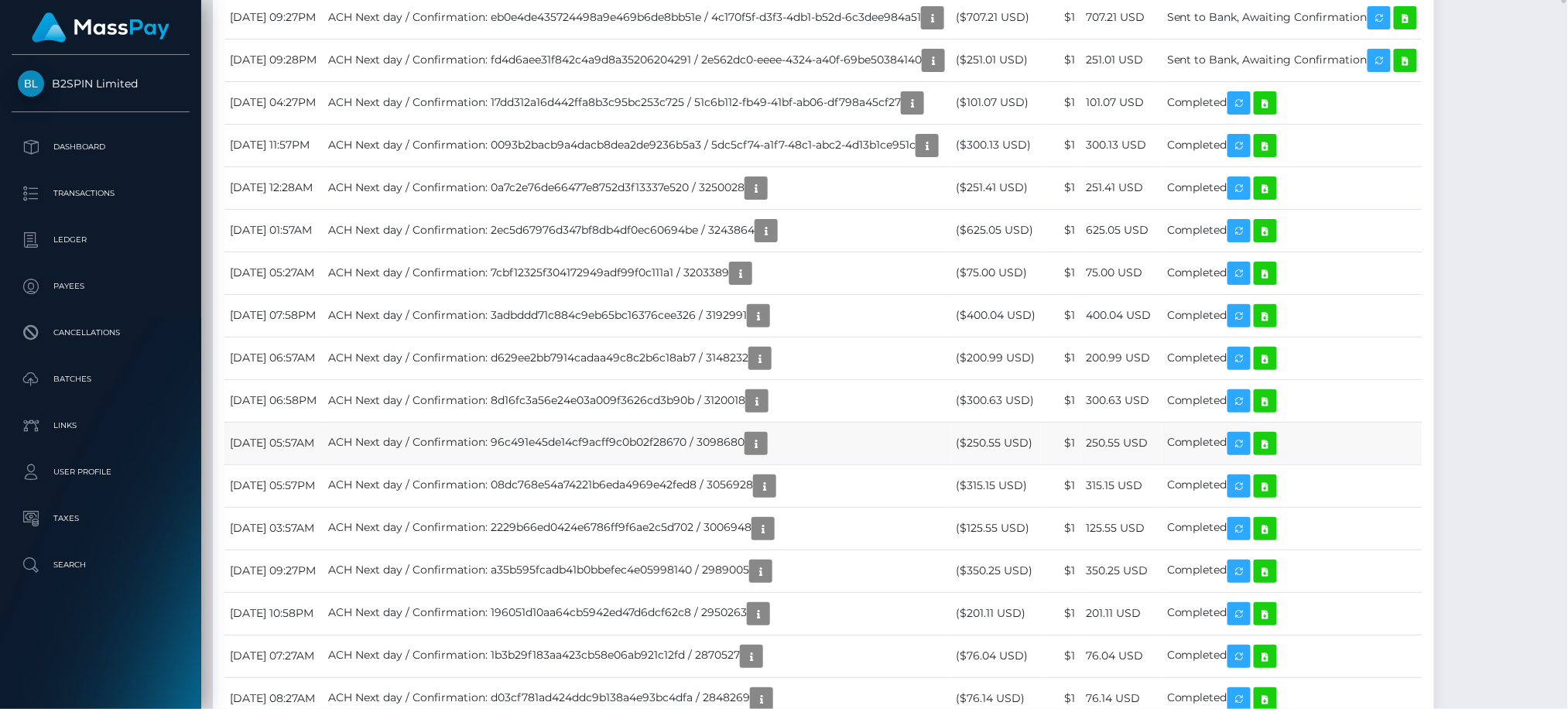
scroll to position [413, 0]
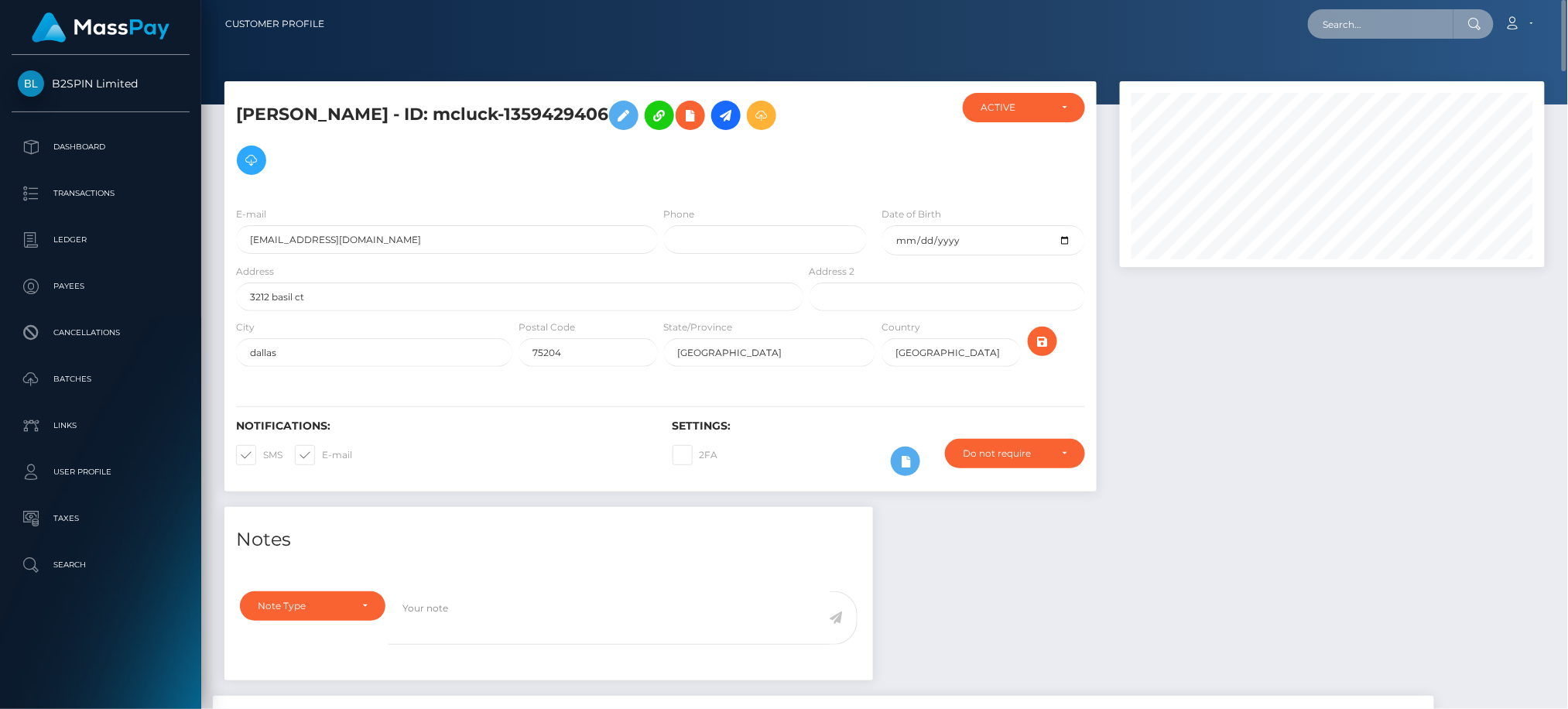
click at [1353, 25] on input "text" at bounding box center [1381, 24] width 145 height 30
paste input "22ac3498-a499-4d77-b78b-98740a566ad7"
click at [1391, 432] on div at bounding box center [1332, 294] width 448 height 425
click at [1401, 29] on input "22ac3498-a499-4d77-b78b-98740a566ad7" at bounding box center [1381, 24] width 145 height 30
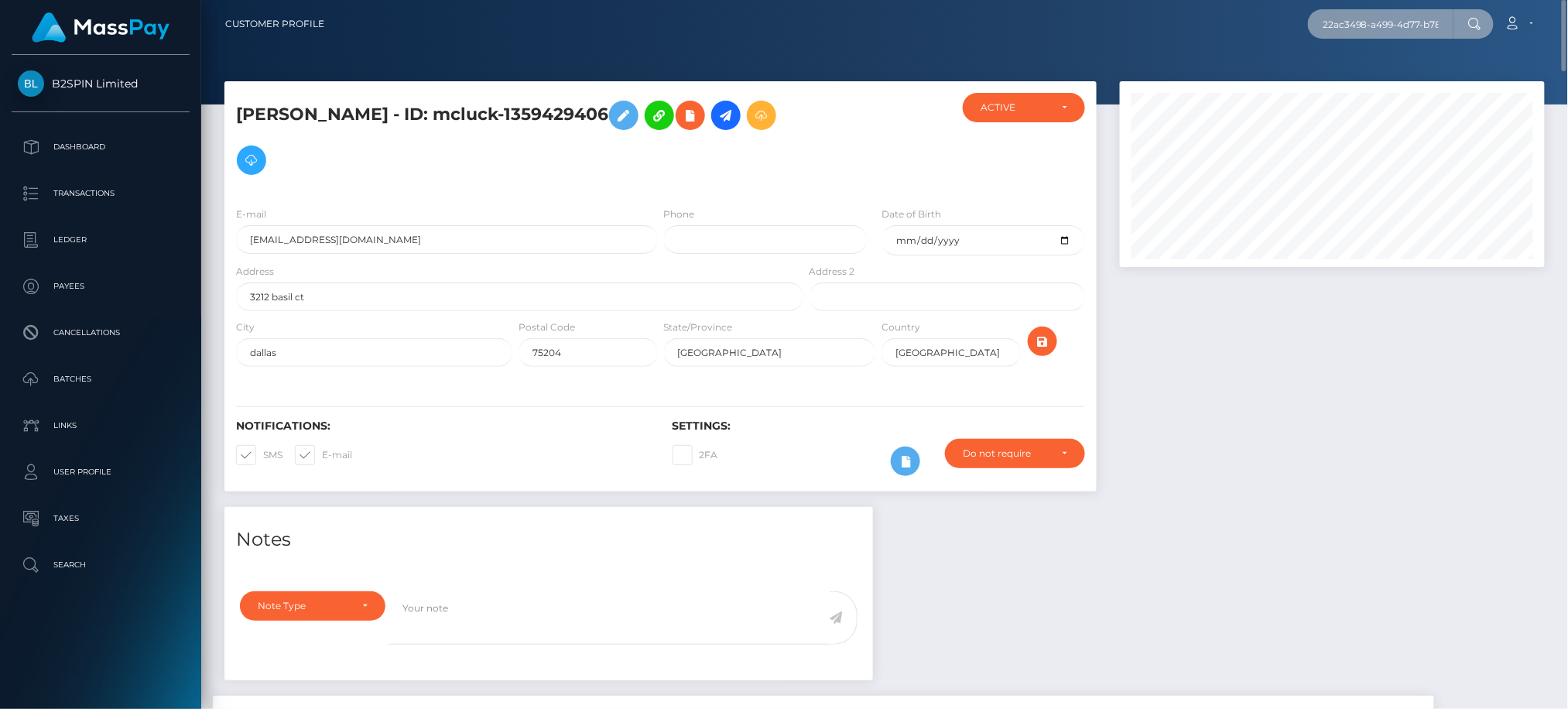
click at [1401, 29] on input "22ac3498-a499-4d77-b78b-98740a566ad7" at bounding box center [1381, 24] width 145 height 30
paste input "1559258592"
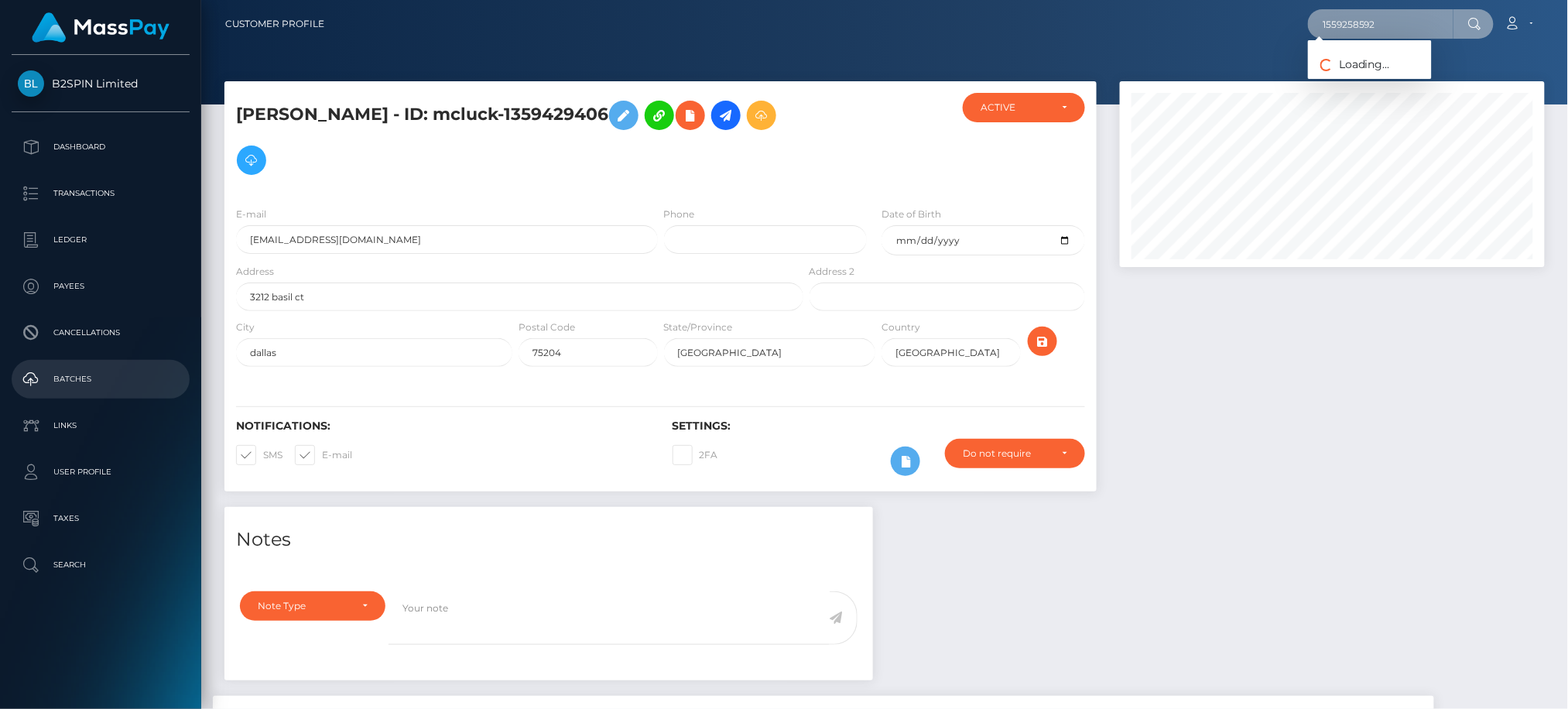
type input "1559258592"
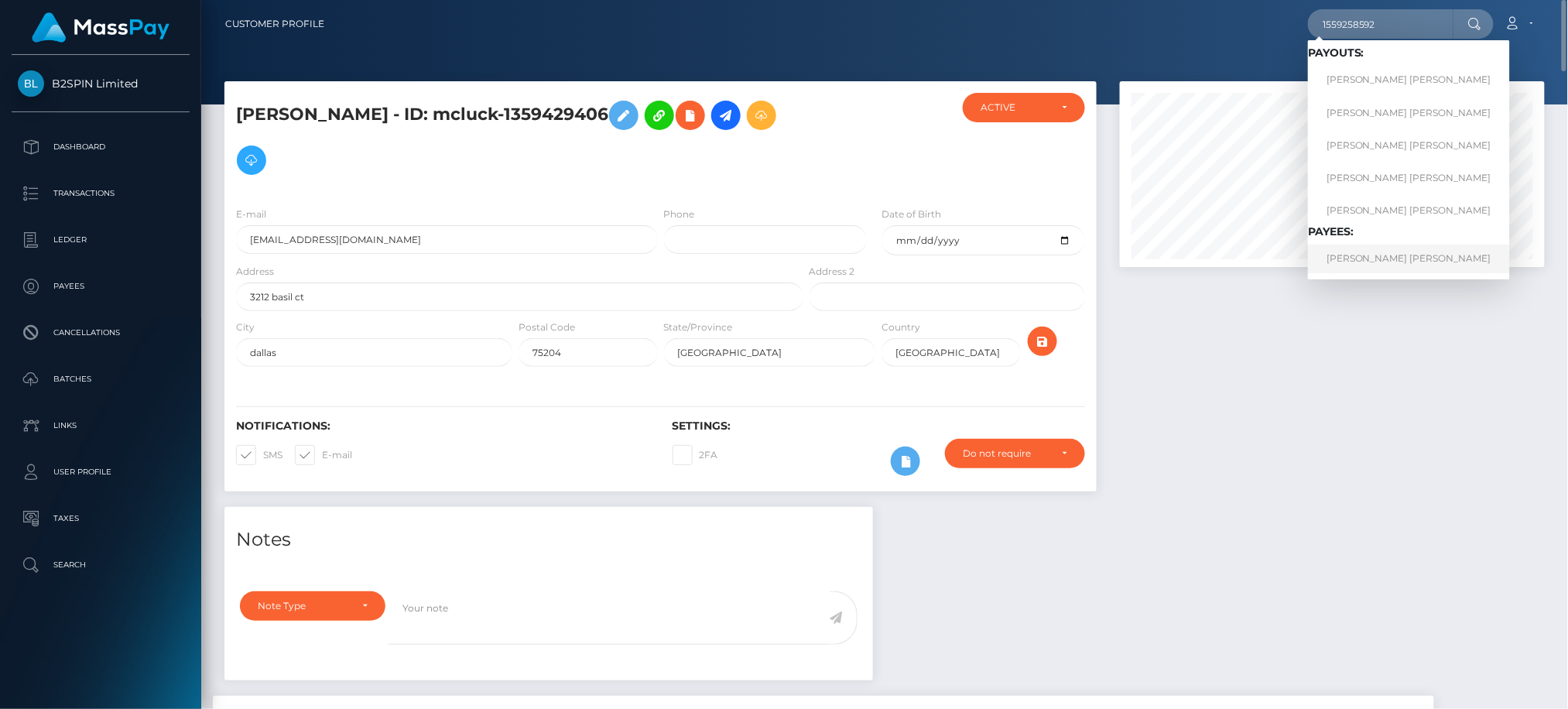
click at [1421, 264] on link "JONATHAN BENNETT WRIGHT" at bounding box center [1409, 259] width 202 height 29
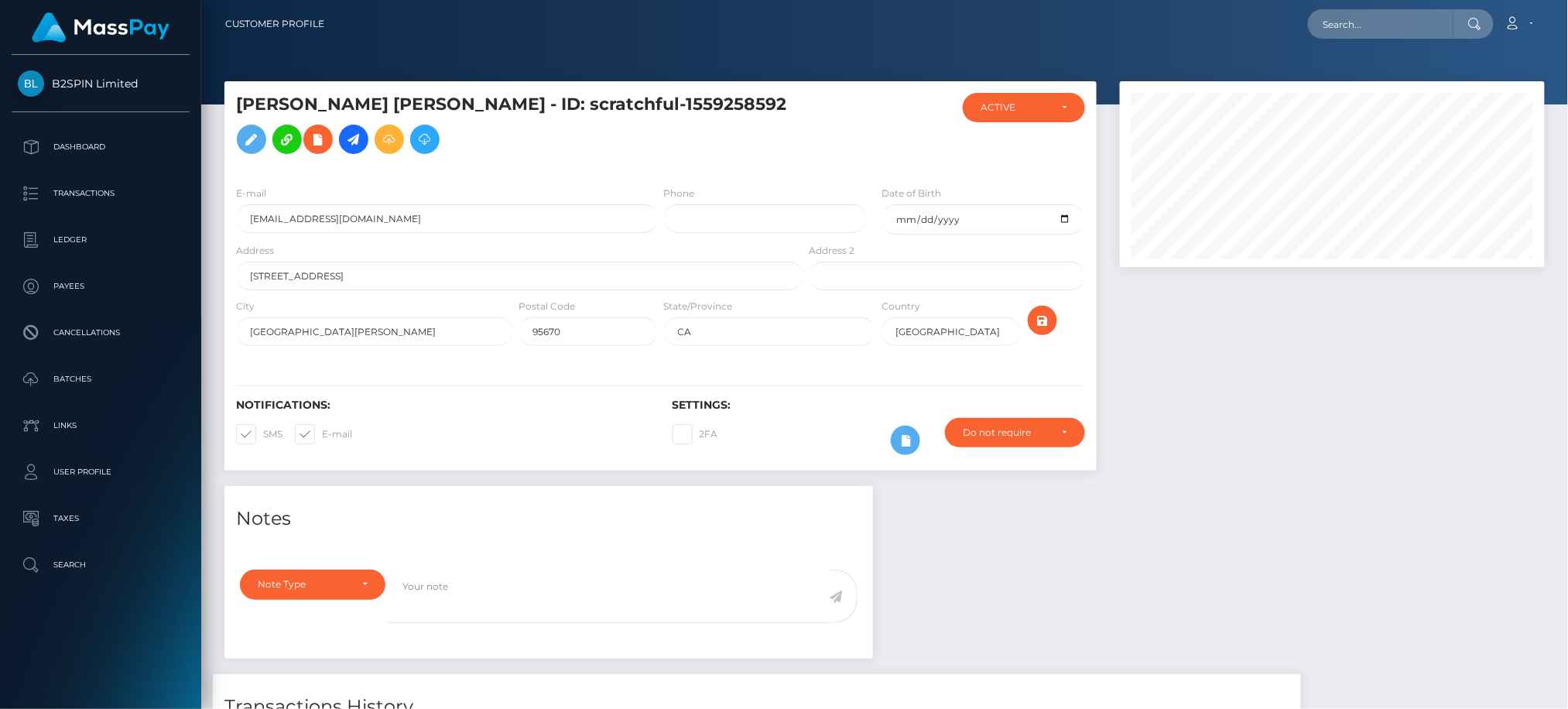
scroll to position [185, 424]
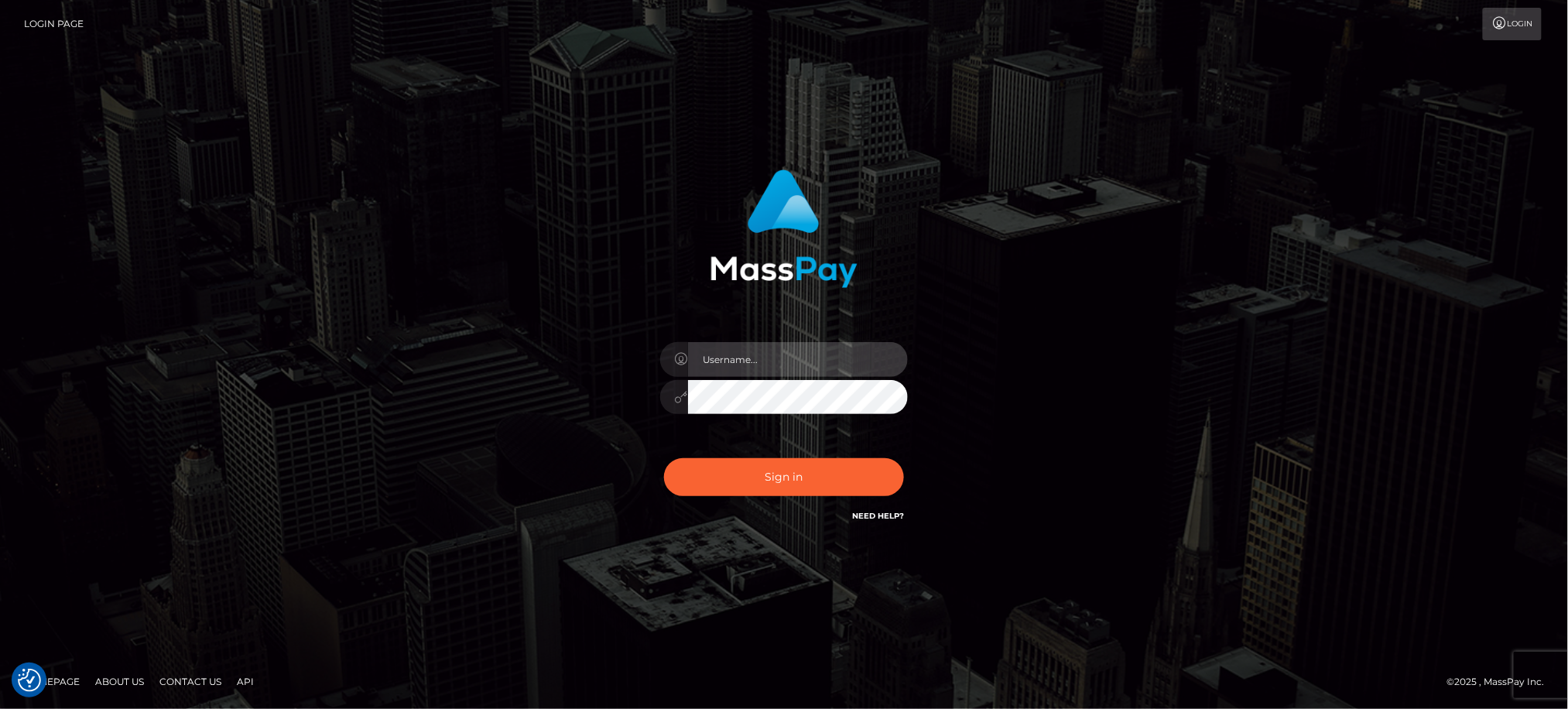
type input "Jiecel"
click at [902, 673] on footer "Homepage About Us Contact Us API © 2025 , MassPay Inc." at bounding box center [784, 682] width 1568 height 54
